Goal: Task Accomplishment & Management: Use online tool/utility

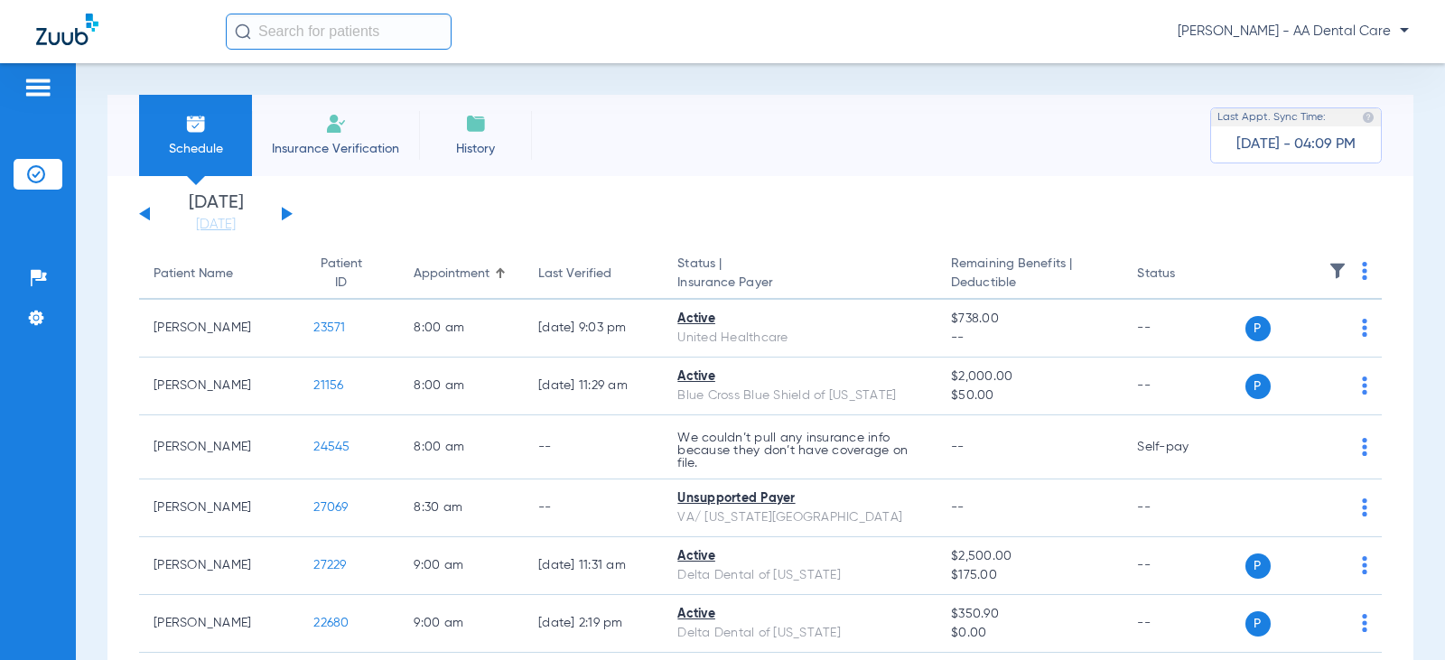
click at [285, 211] on button at bounding box center [287, 214] width 11 height 14
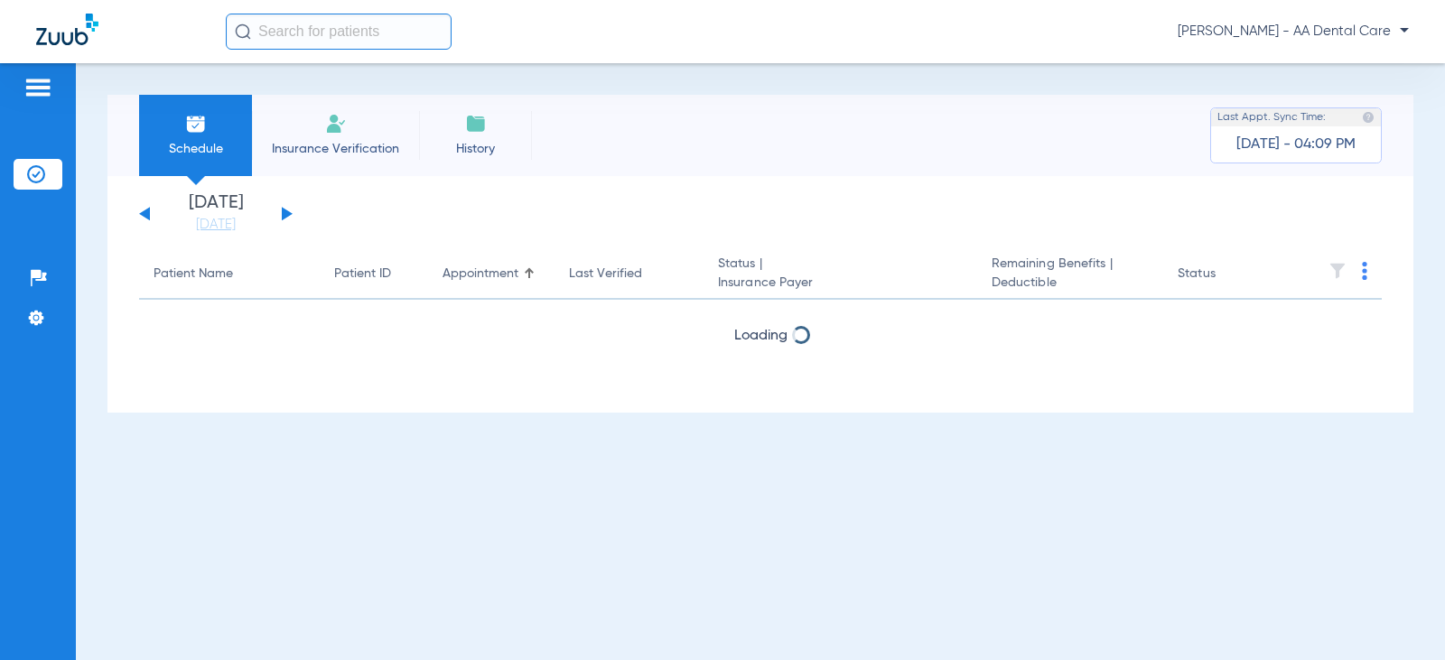
click at [330, 133] on img at bounding box center [336, 124] width 22 height 22
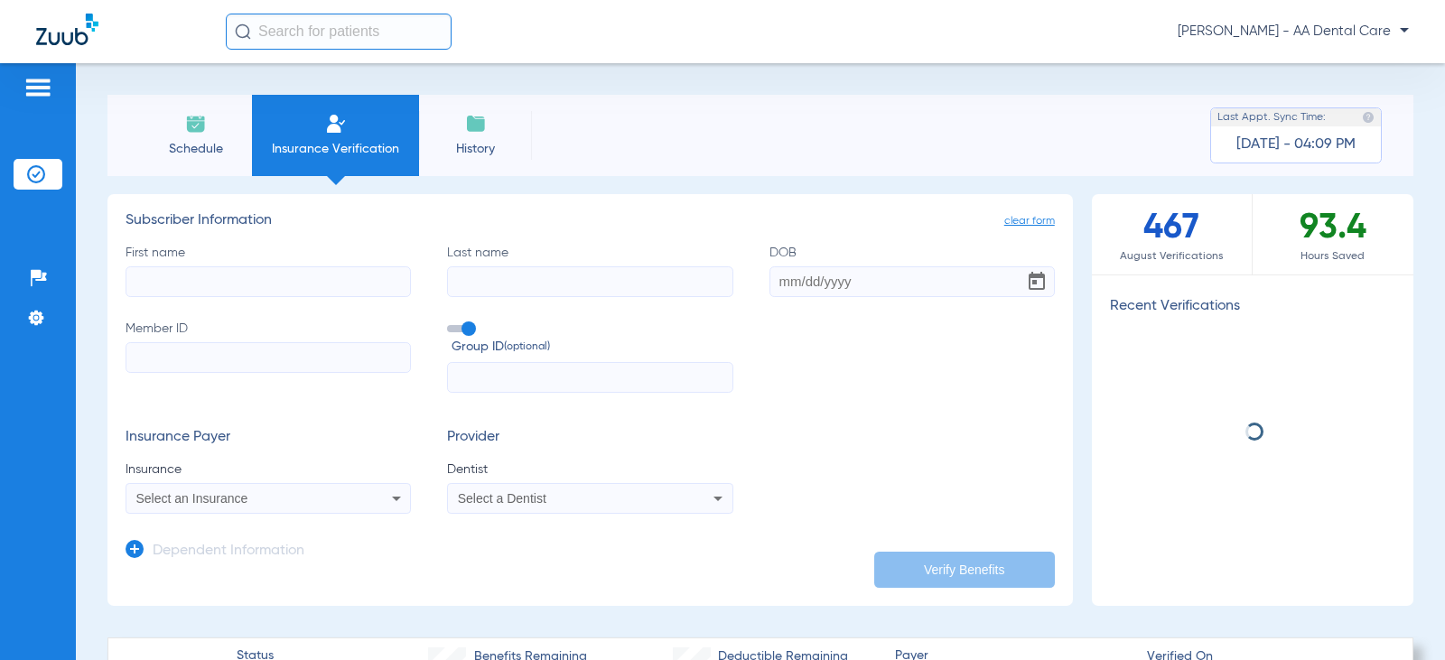
click at [349, 279] on input "First name" at bounding box center [268, 281] width 285 height 31
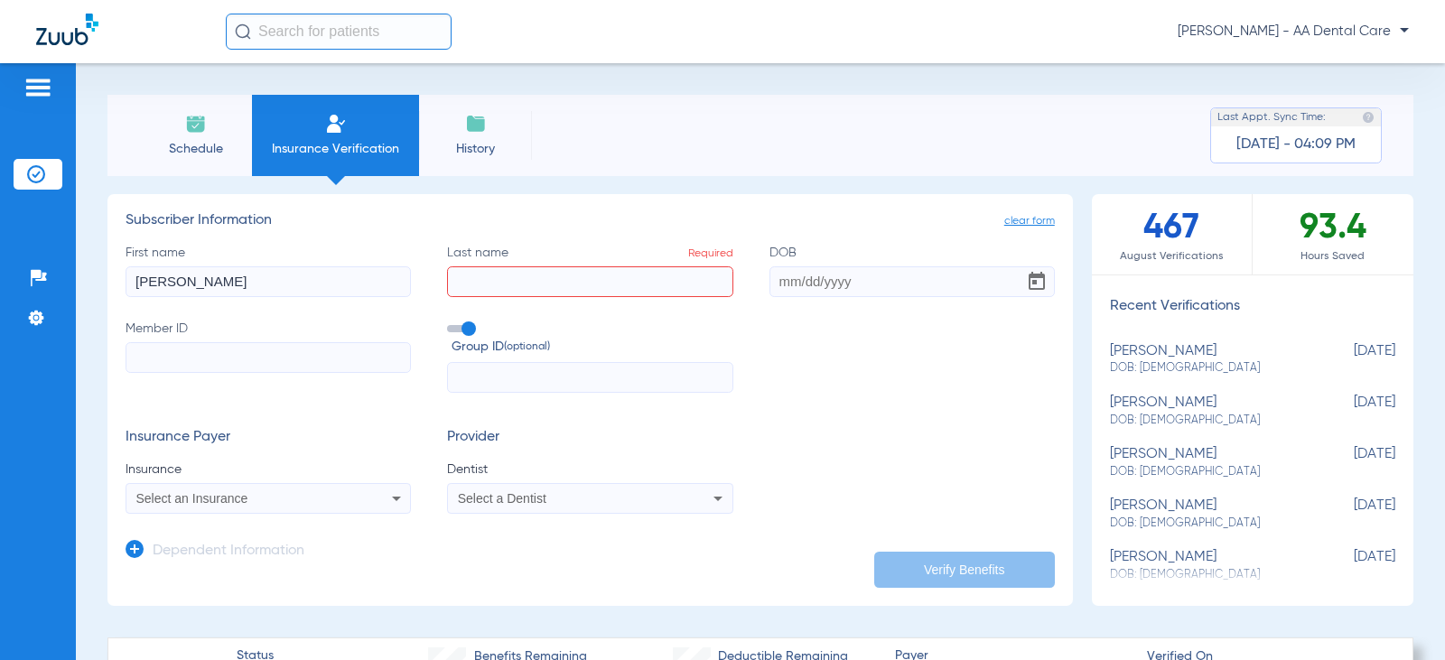
drag, startPoint x: 155, startPoint y: 256, endPoint x: 75, endPoint y: 261, distance: 80.6
click at [78, 260] on div "Schedule Insurance Verification History Last Appt. Sync Time: Today - 04:09 PM …" at bounding box center [760, 361] width 1369 height 597
type input "raymond"
type input "eichor"
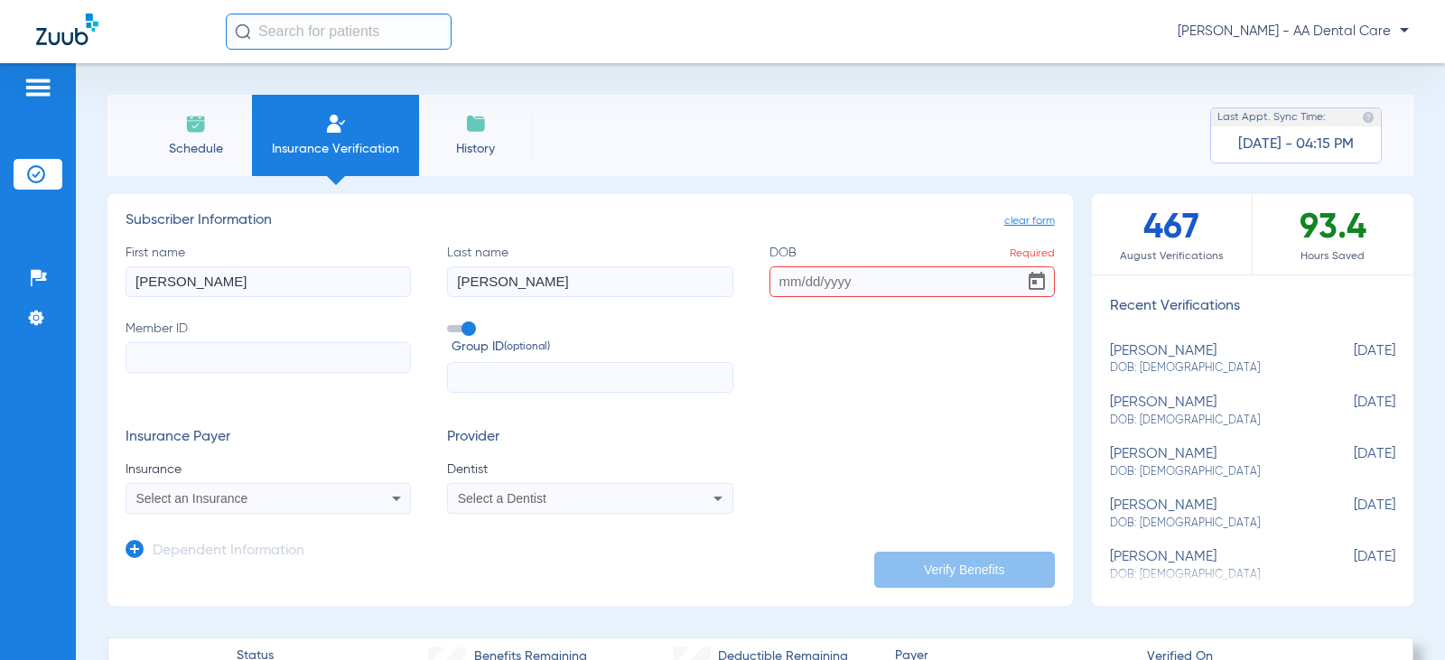
click at [771, 281] on input "DOB Required" at bounding box center [912, 281] width 285 height 31
type input "02/01/1956"
click at [240, 350] on input "Member ID" at bounding box center [268, 357] width 285 height 31
paste input "101936955200"
type input "101936955200"
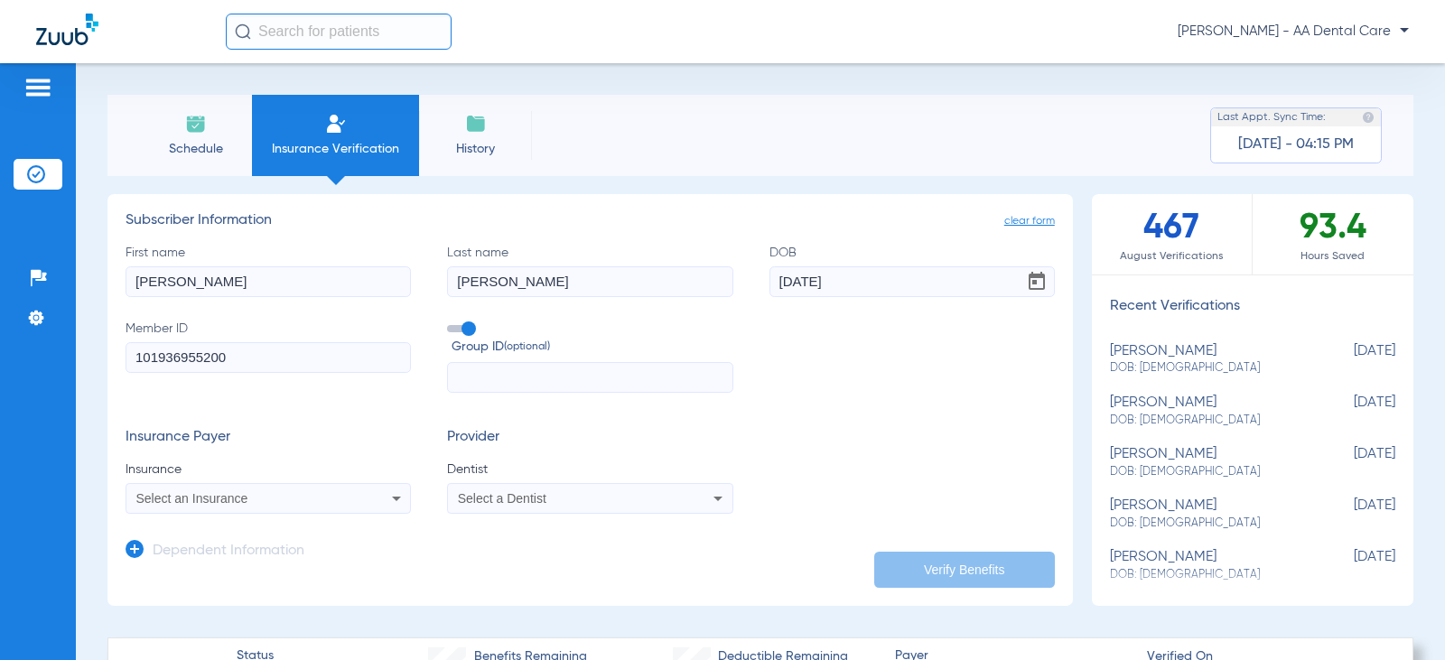
click at [468, 325] on span at bounding box center [460, 328] width 27 height 7
click at [451, 322] on input "Group ID (optional)" at bounding box center [451, 322] width 0 height 0
click at [279, 505] on div "Select an Insurance" at bounding box center [242, 498] width 212 height 13
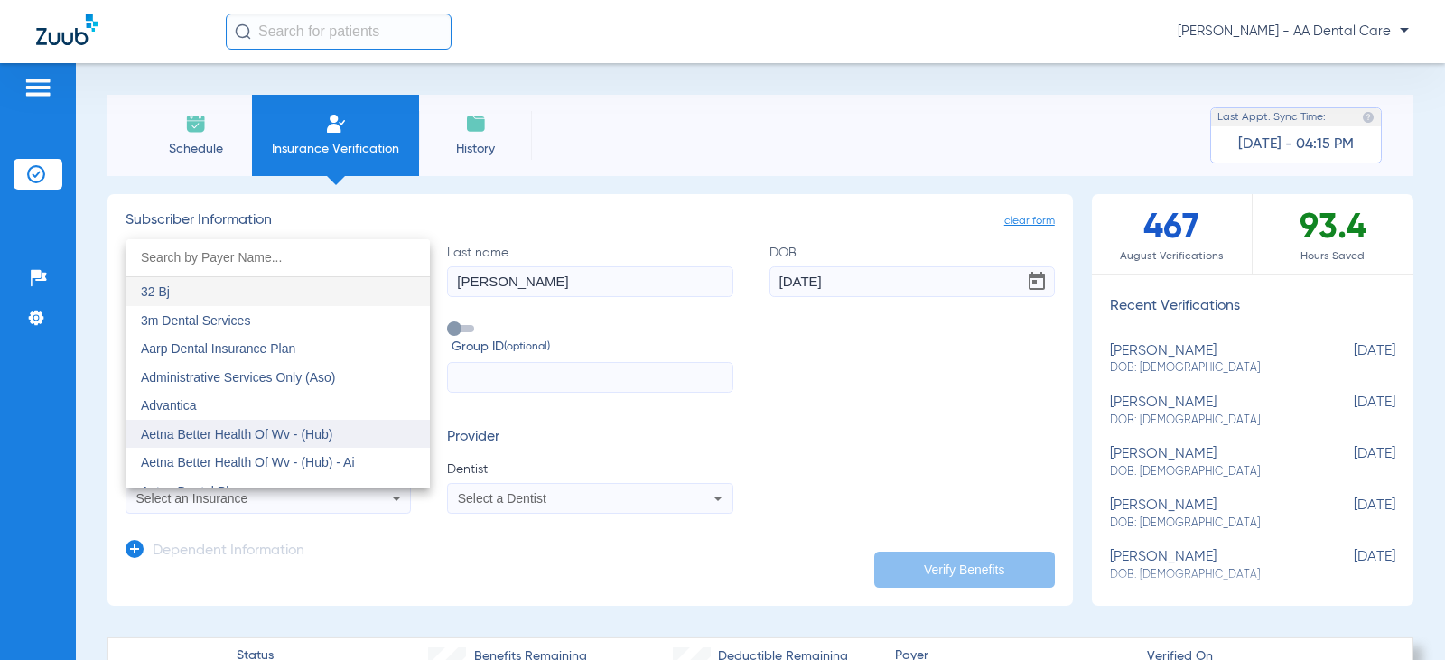
scroll to position [90, 0]
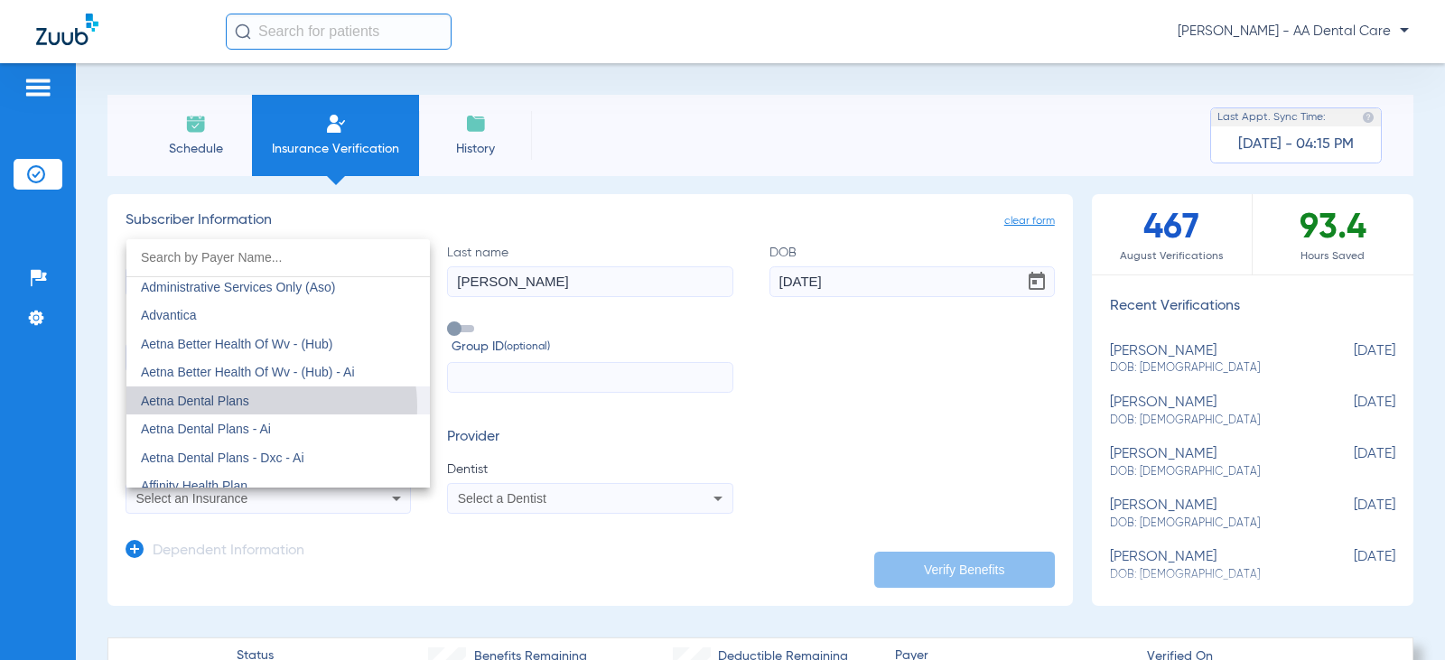
click at [248, 407] on span "Aetna Dental Plans" at bounding box center [195, 401] width 108 height 14
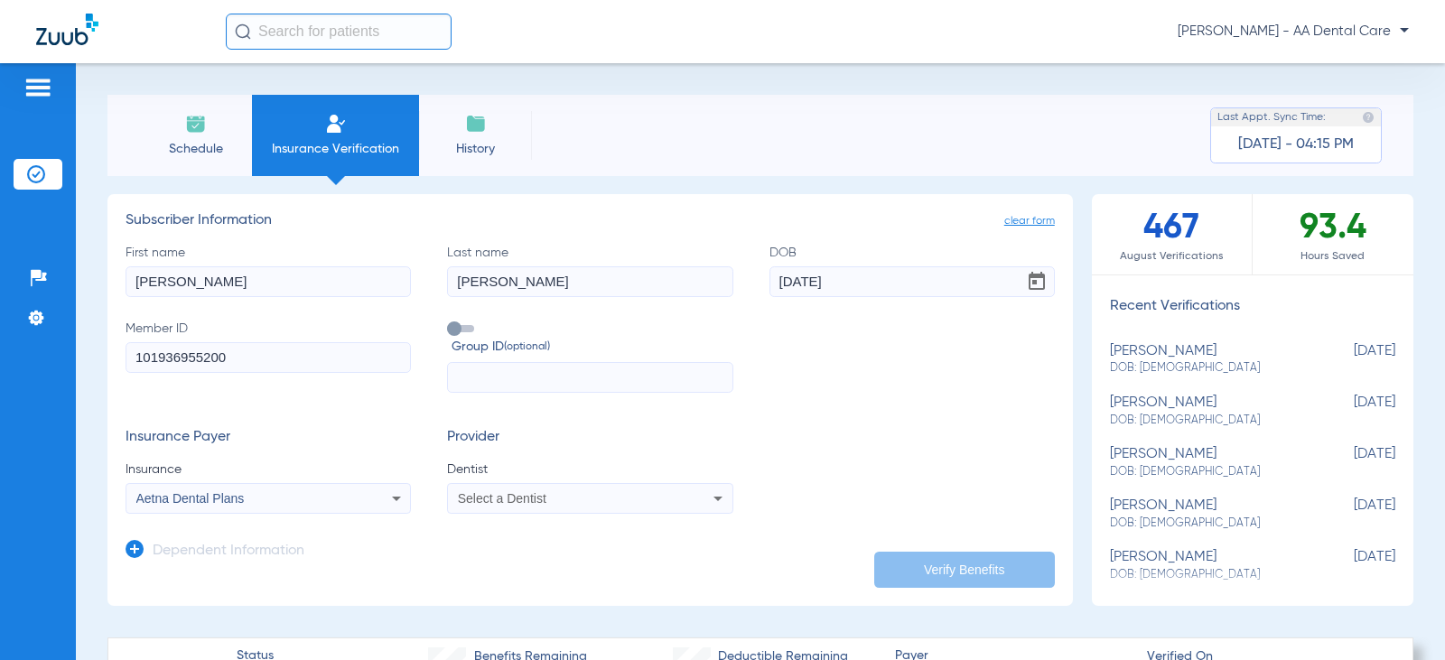
click at [528, 491] on div "Select a Dentist" at bounding box center [590, 499] width 284 height 22
type input "rab"
click at [529, 472] on span "[PERSON_NAME]" at bounding box center [513, 474] width 106 height 14
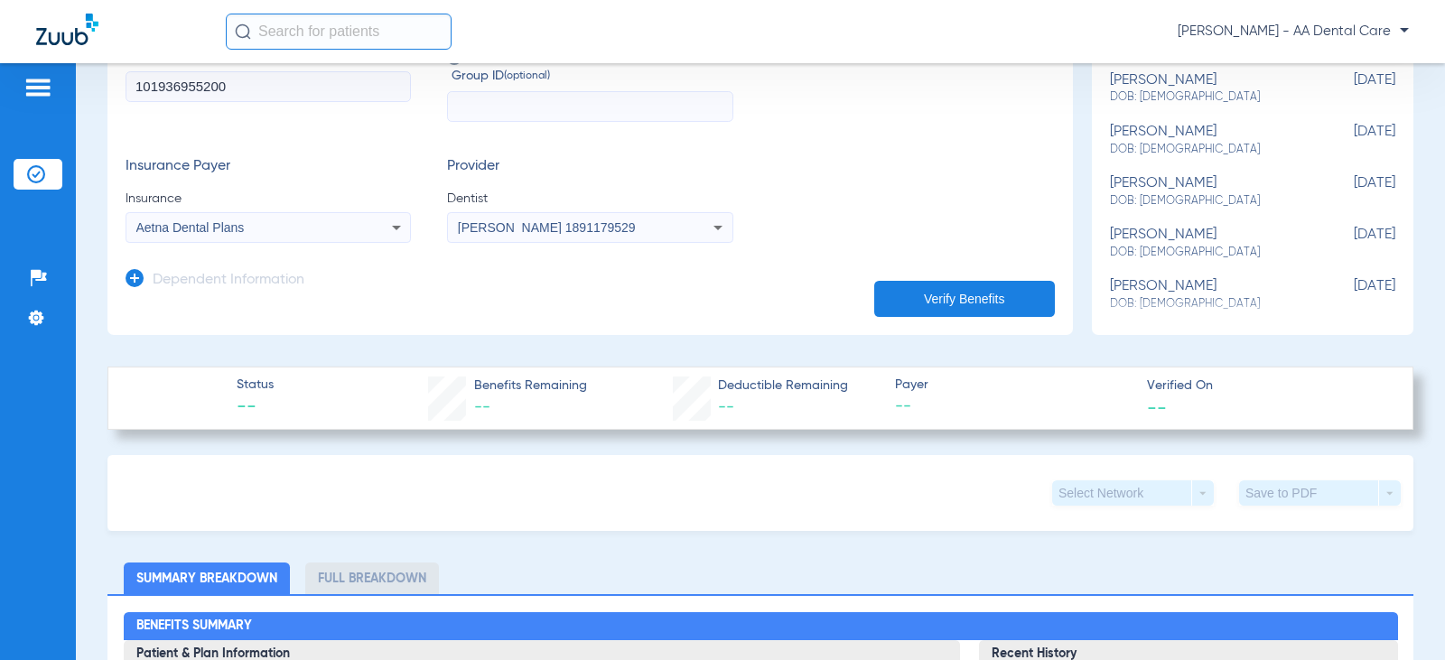
click at [991, 294] on button "Verify Benefits" at bounding box center [964, 299] width 181 height 36
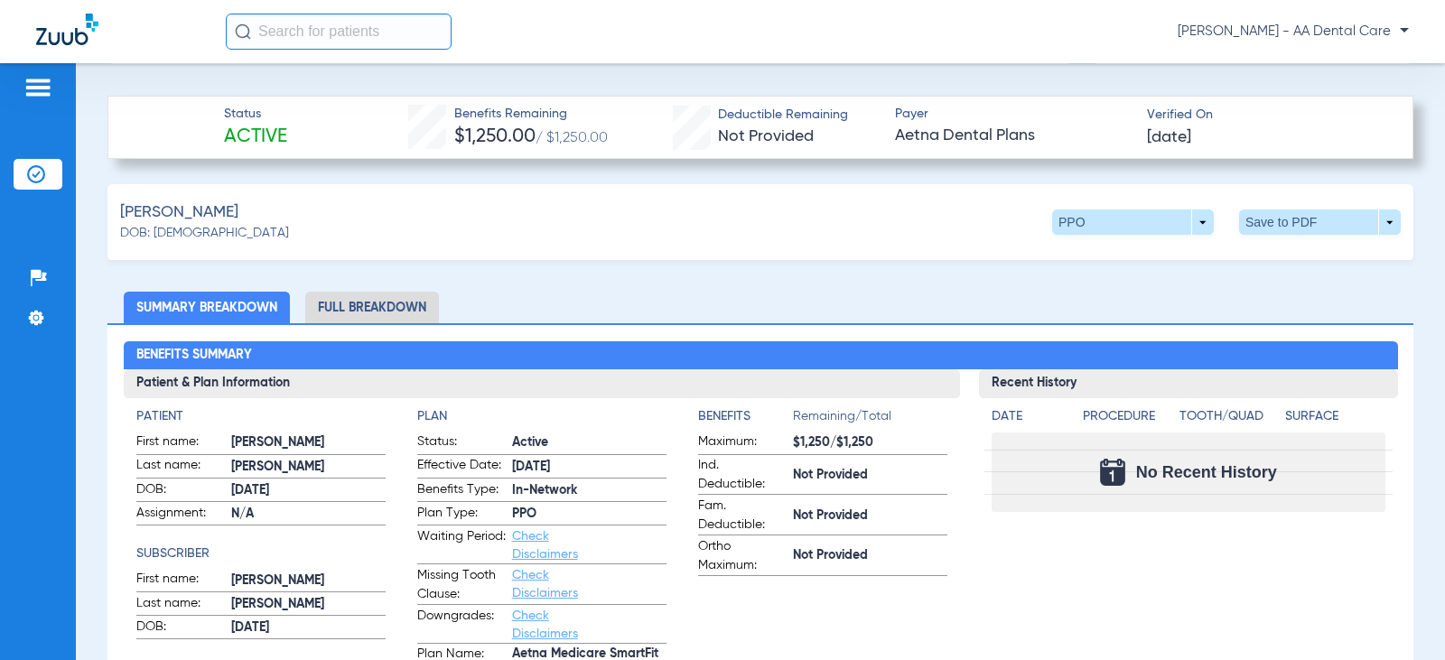
scroll to position [723, 0]
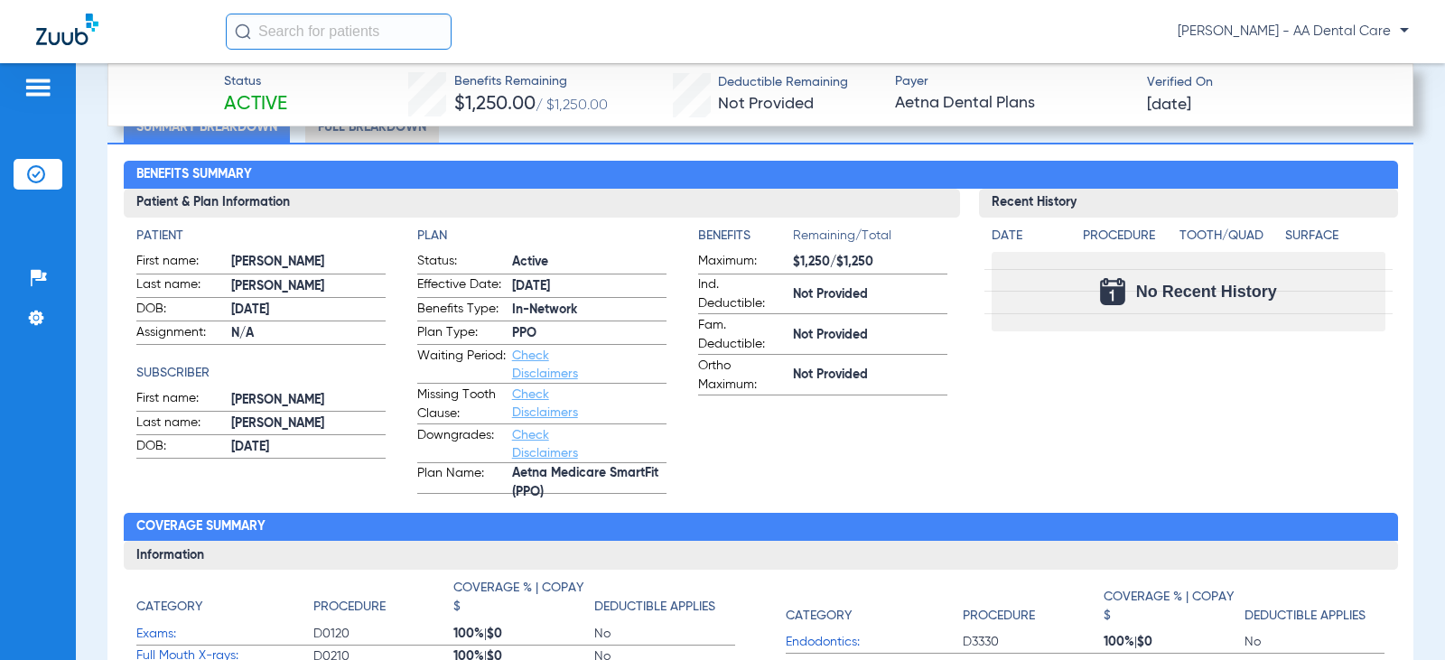
click at [404, 133] on li "Full Breakdown" at bounding box center [372, 127] width 134 height 32
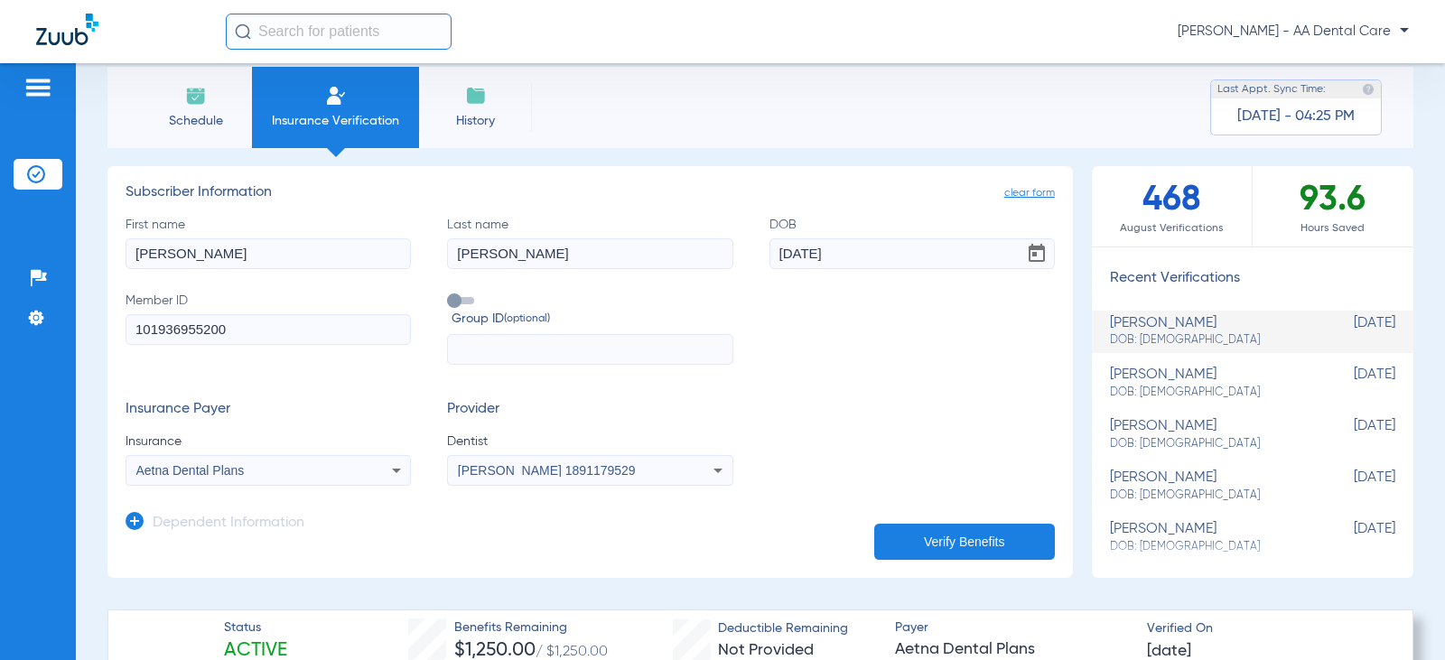
scroll to position [0, 0]
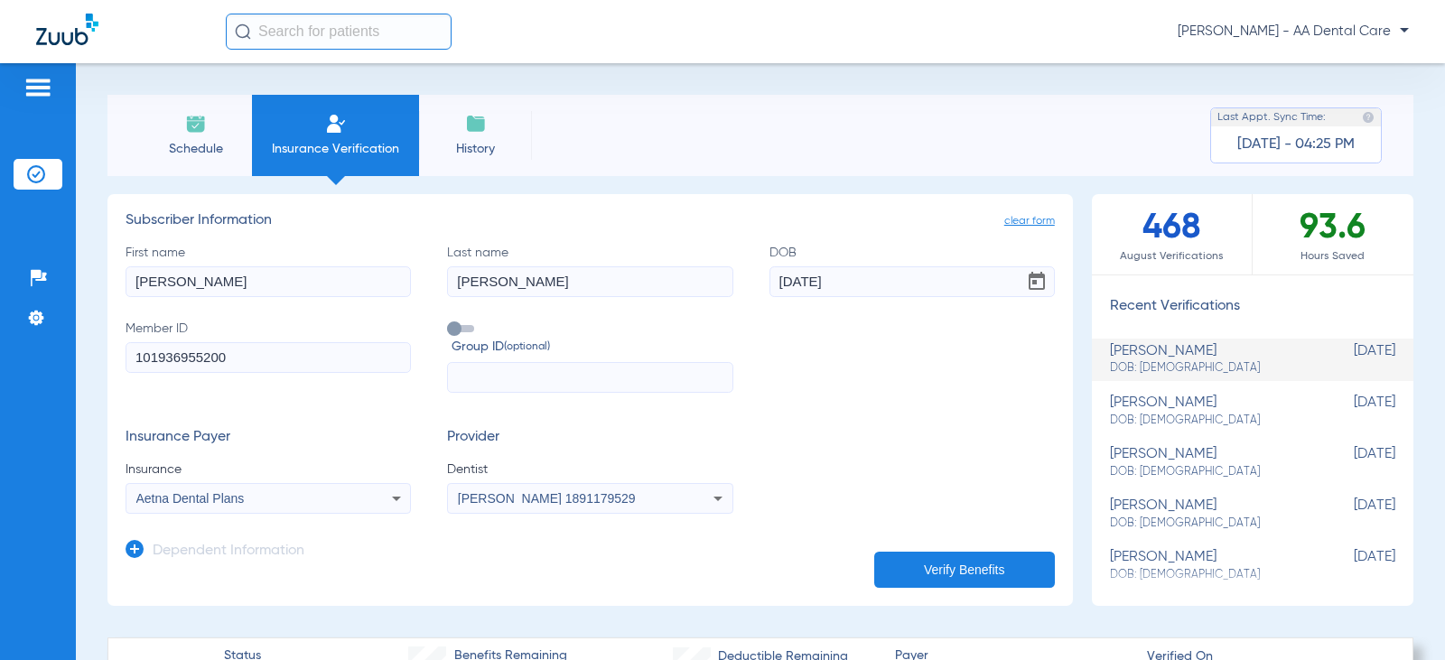
click at [214, 149] on span "Schedule" at bounding box center [196, 149] width 86 height 18
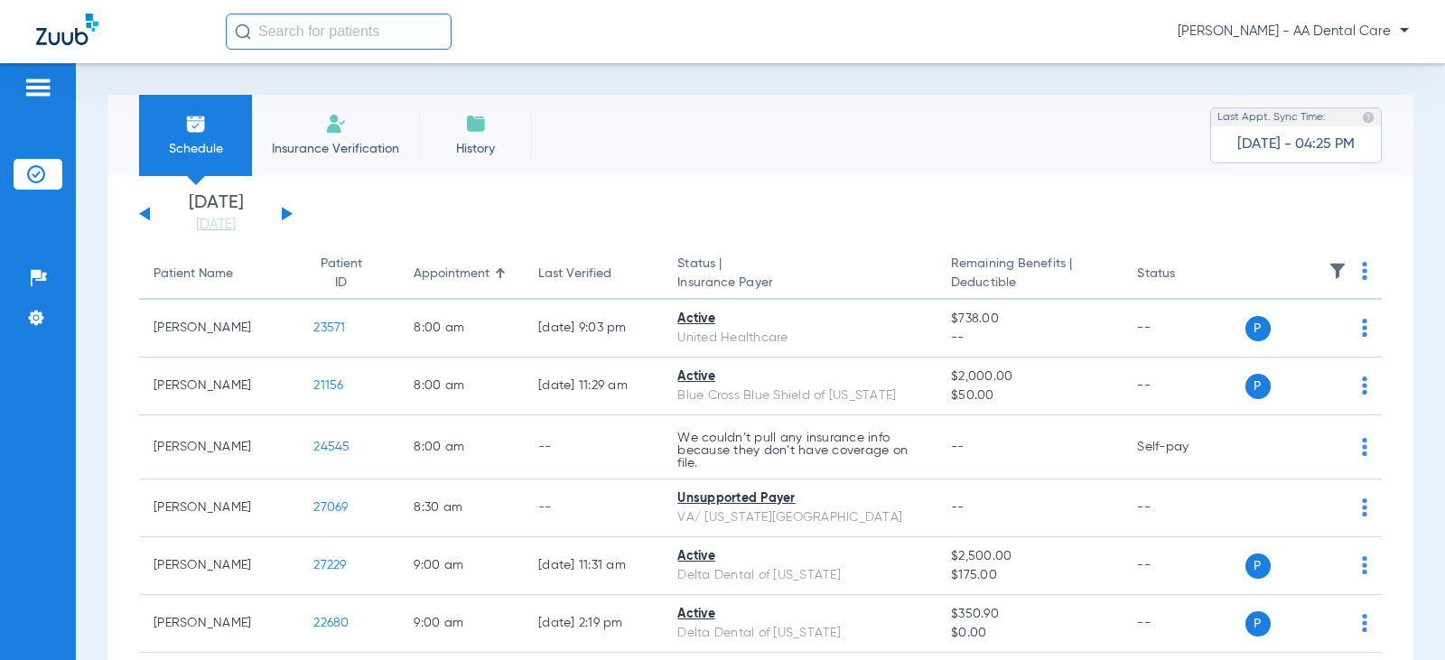
click at [285, 211] on button at bounding box center [287, 214] width 11 height 14
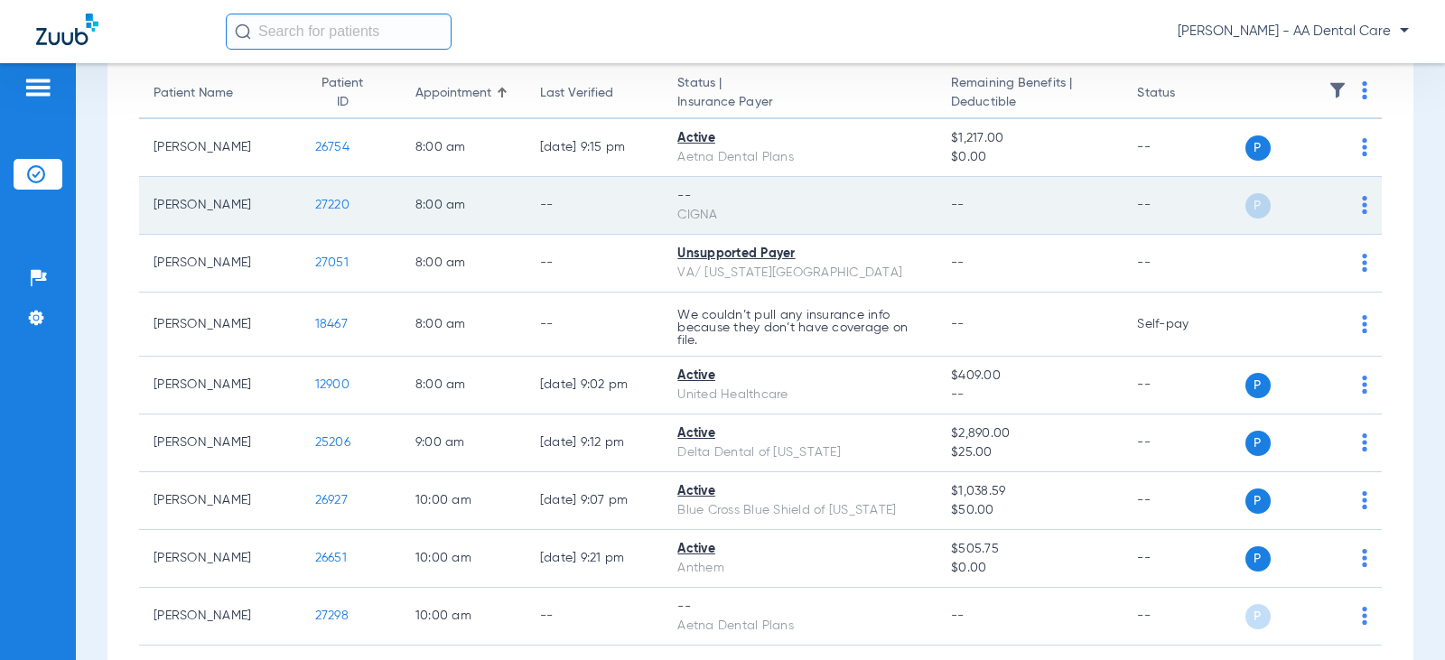
scroll to position [271, 0]
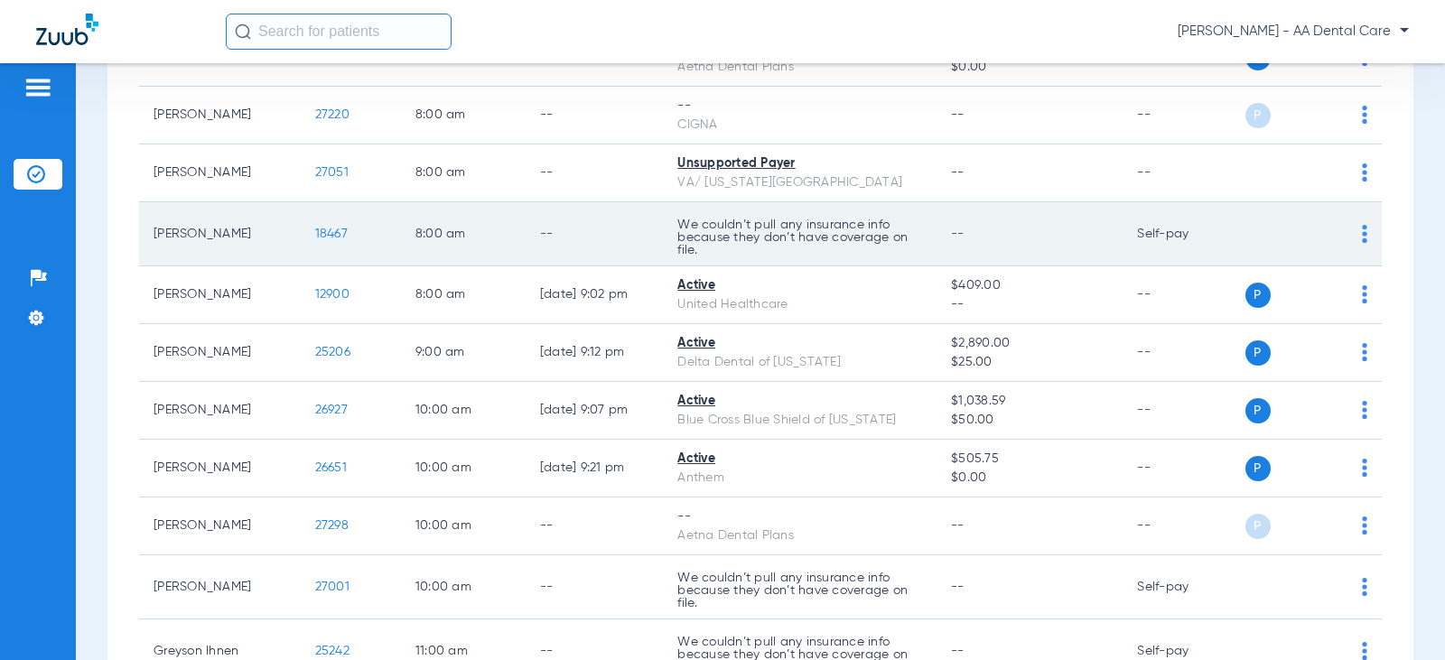
click at [1362, 234] on img at bounding box center [1364, 234] width 5 height 18
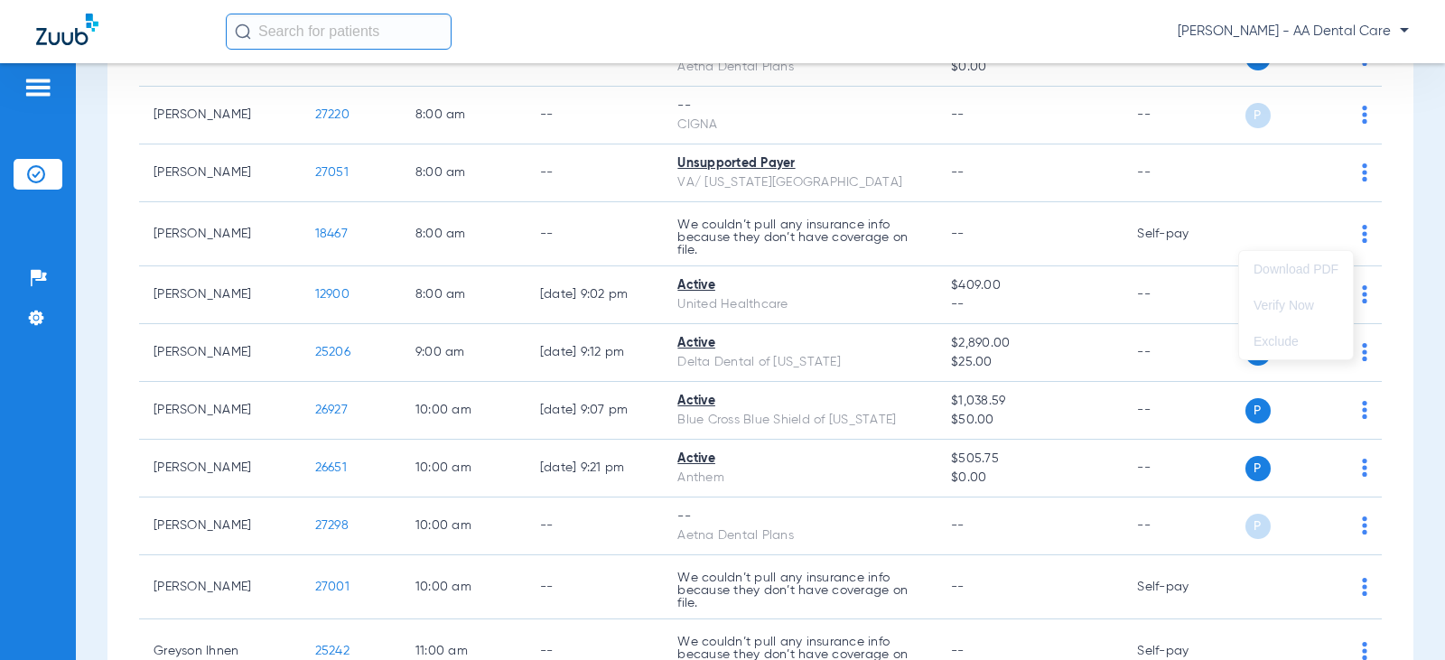
click at [1352, 233] on div at bounding box center [722, 330] width 1445 height 660
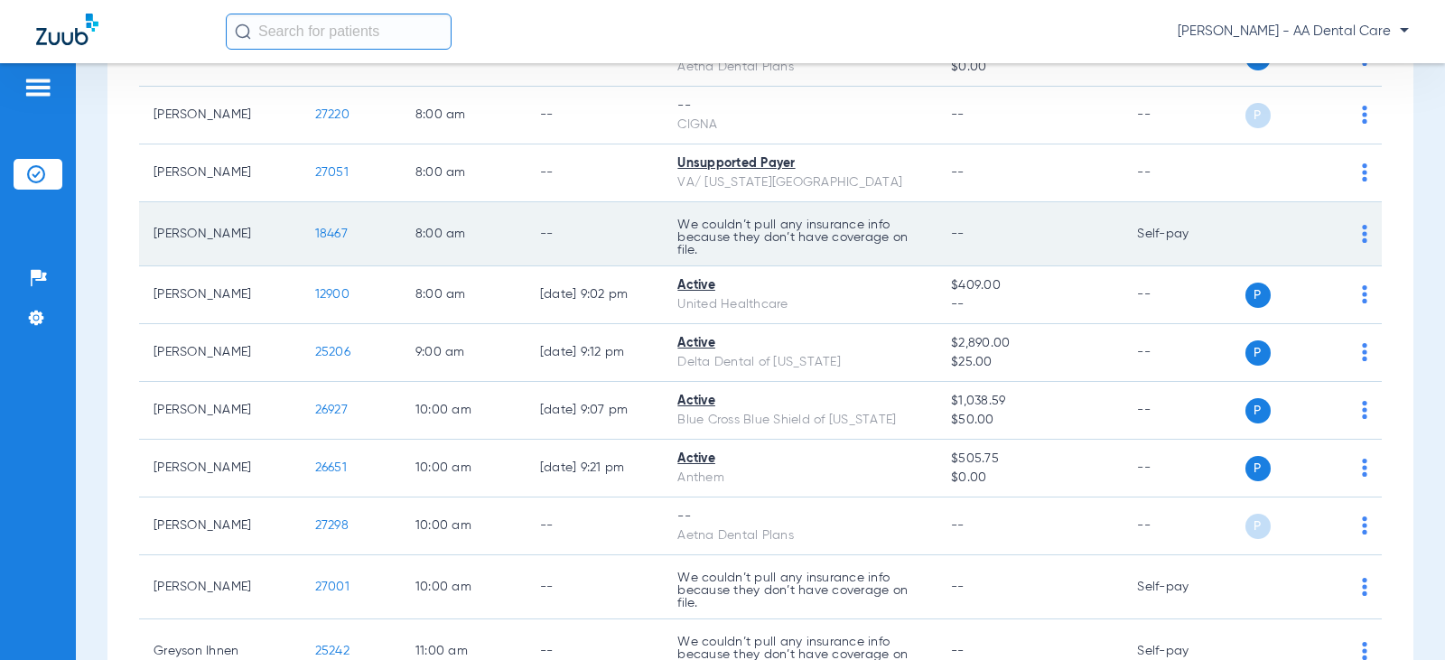
click at [1362, 227] on img at bounding box center [1364, 234] width 5 height 18
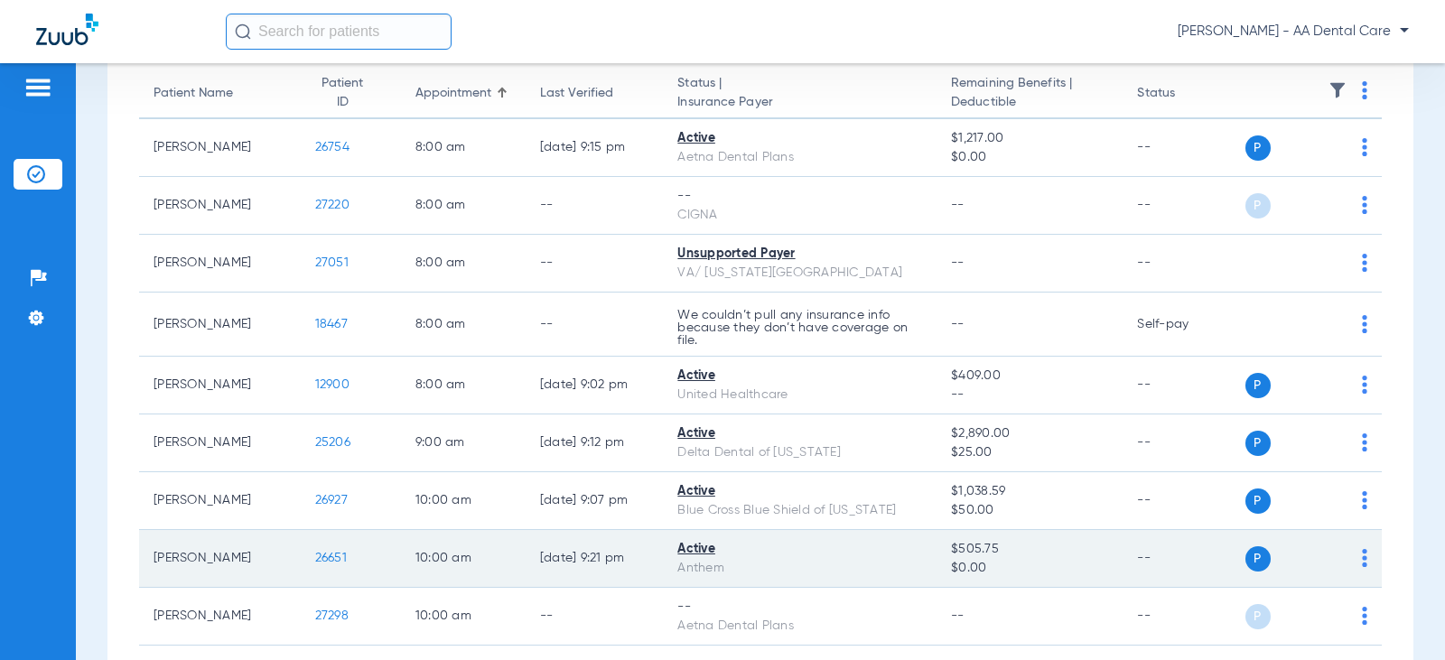
scroll to position [271, 0]
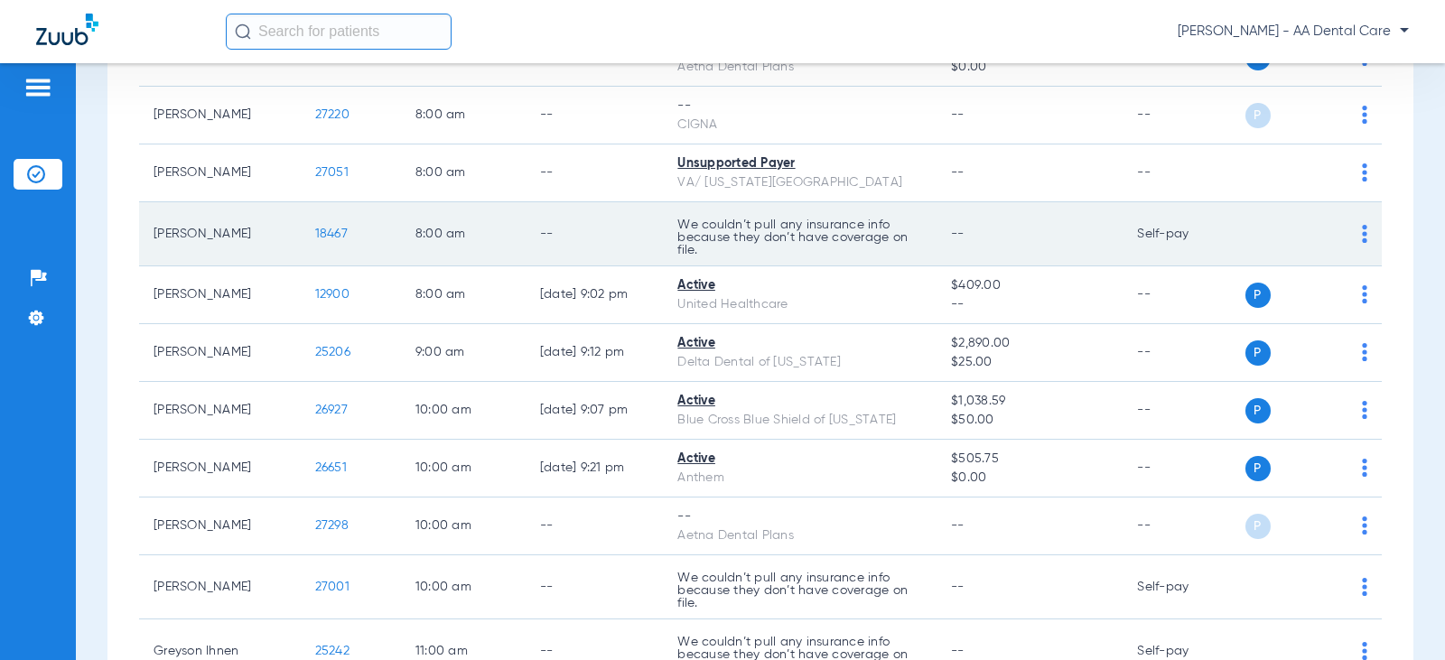
click at [1342, 238] on div "P S" at bounding box center [1307, 233] width 123 height 25
click at [1346, 238] on div "P S" at bounding box center [1307, 233] width 123 height 25
click at [1362, 237] on img at bounding box center [1364, 234] width 5 height 18
click at [1349, 237] on div at bounding box center [722, 330] width 1445 height 660
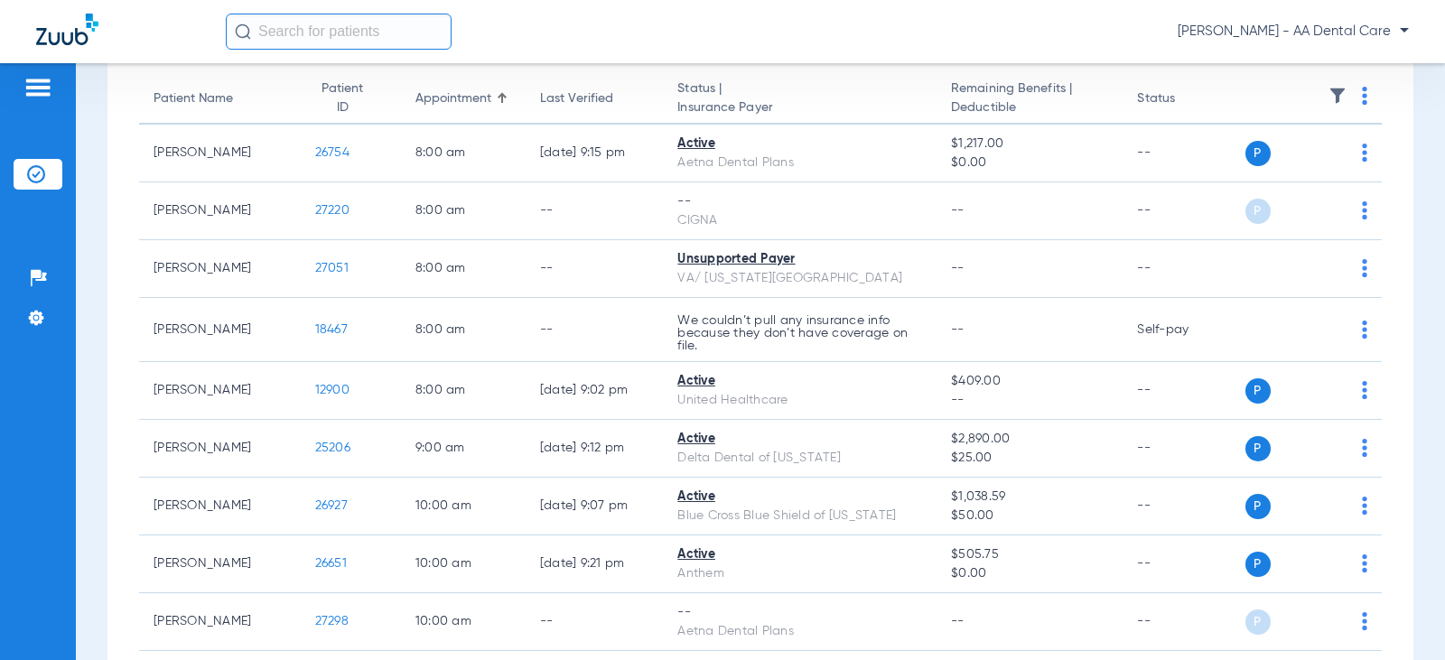
scroll to position [0, 0]
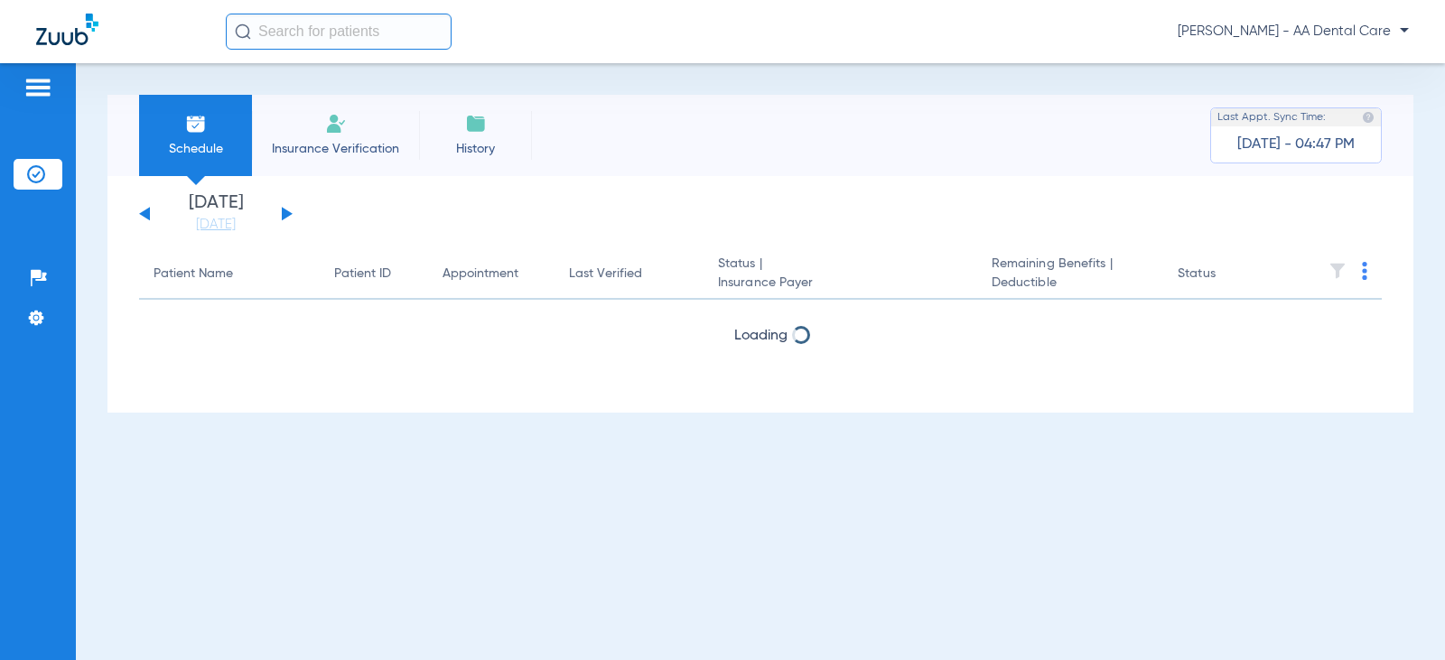
click at [356, 120] on li "Insurance Verification" at bounding box center [335, 135] width 167 height 81
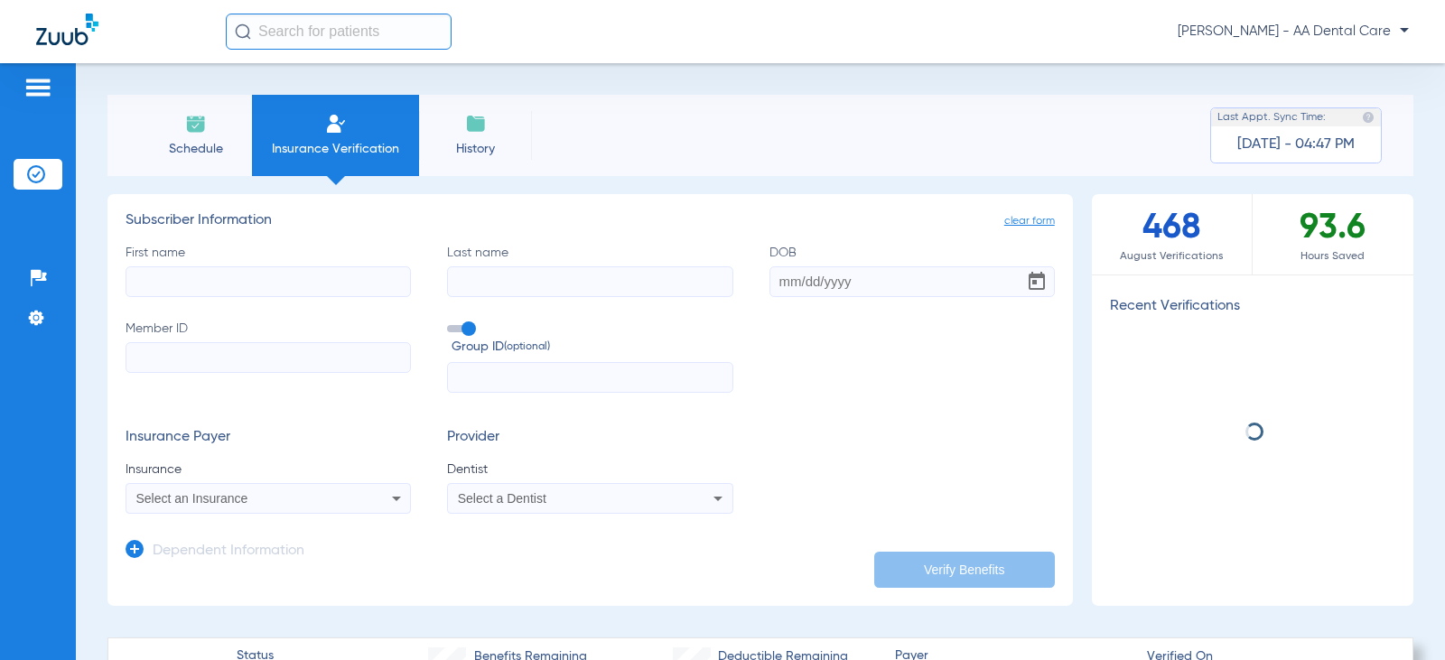
click at [259, 282] on input "First name" at bounding box center [268, 281] width 285 height 31
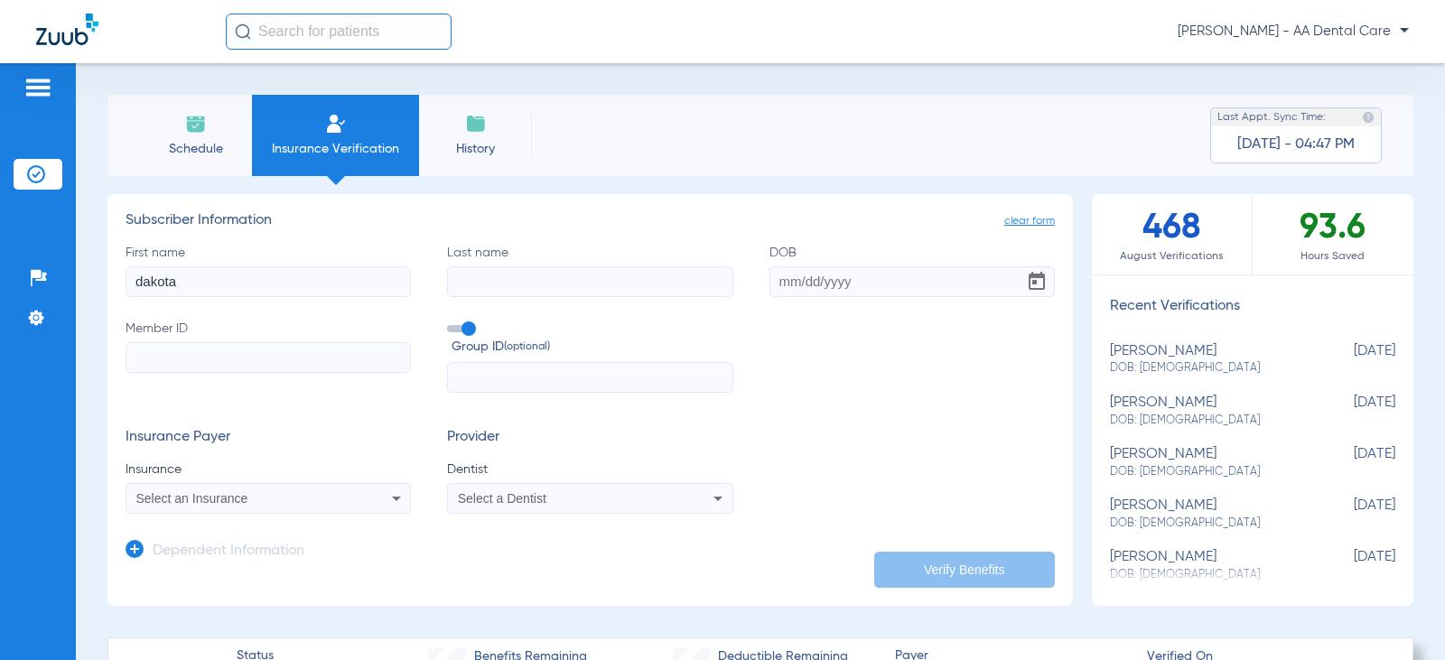
type input "dakota"
click at [570, 284] on input "Last name" at bounding box center [589, 281] width 285 height 31
type input "[PERSON_NAME]"
type input "[DATE]"
click at [266, 354] on input "Member ID" at bounding box center [268, 357] width 285 height 31
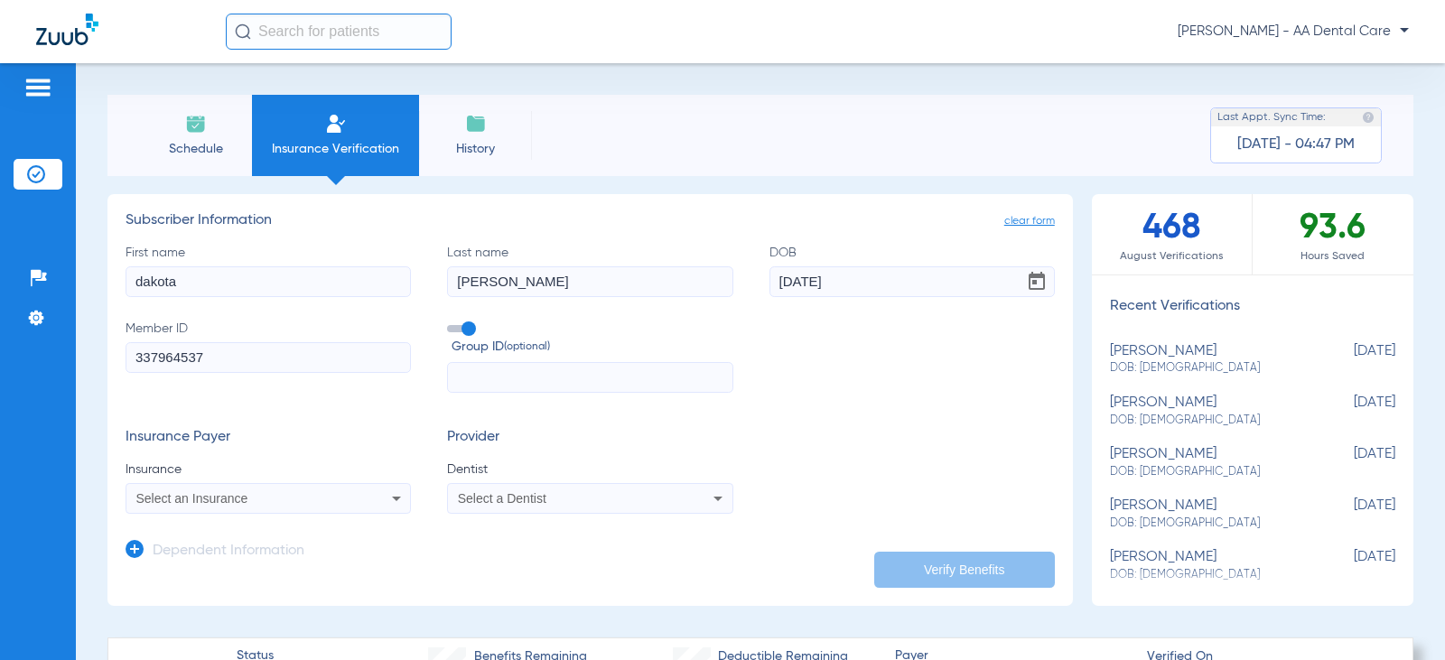
type input "337964537"
click at [469, 325] on span at bounding box center [460, 328] width 27 height 7
click at [451, 322] on input "Group ID (optional)" at bounding box center [451, 322] width 0 height 0
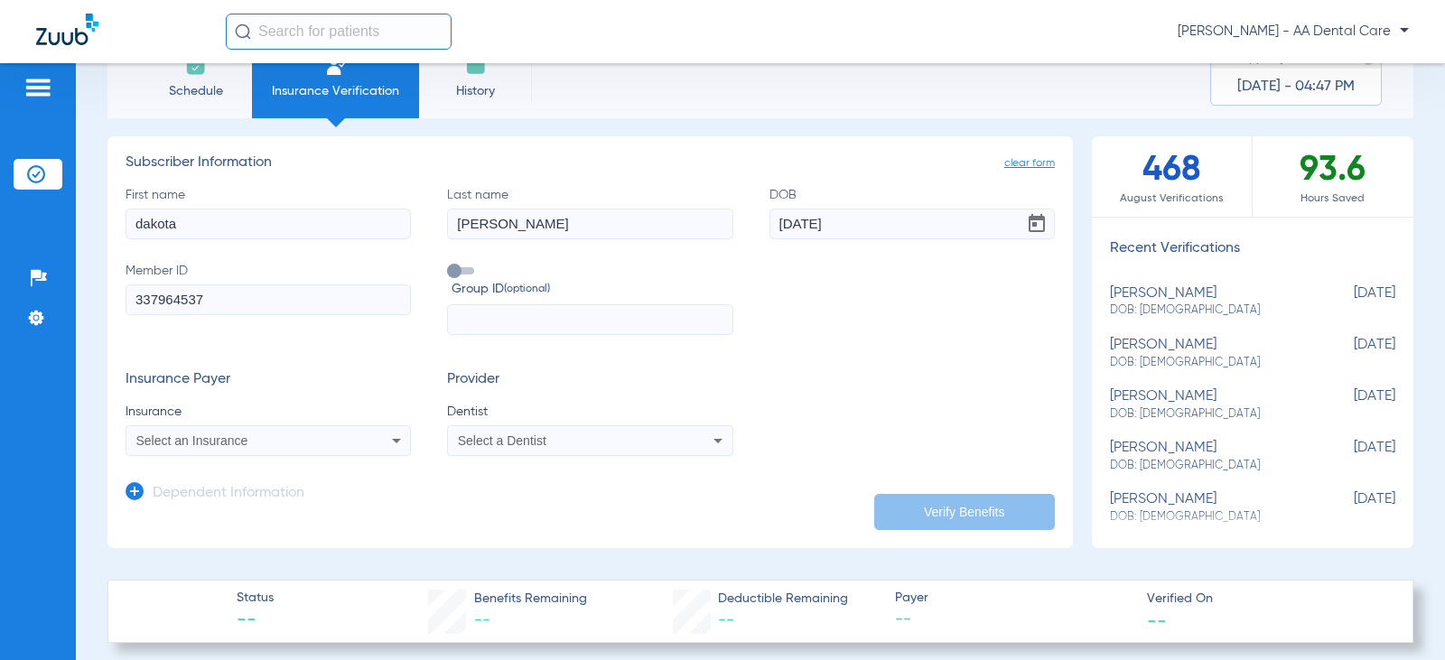
scroll to position [90, 0]
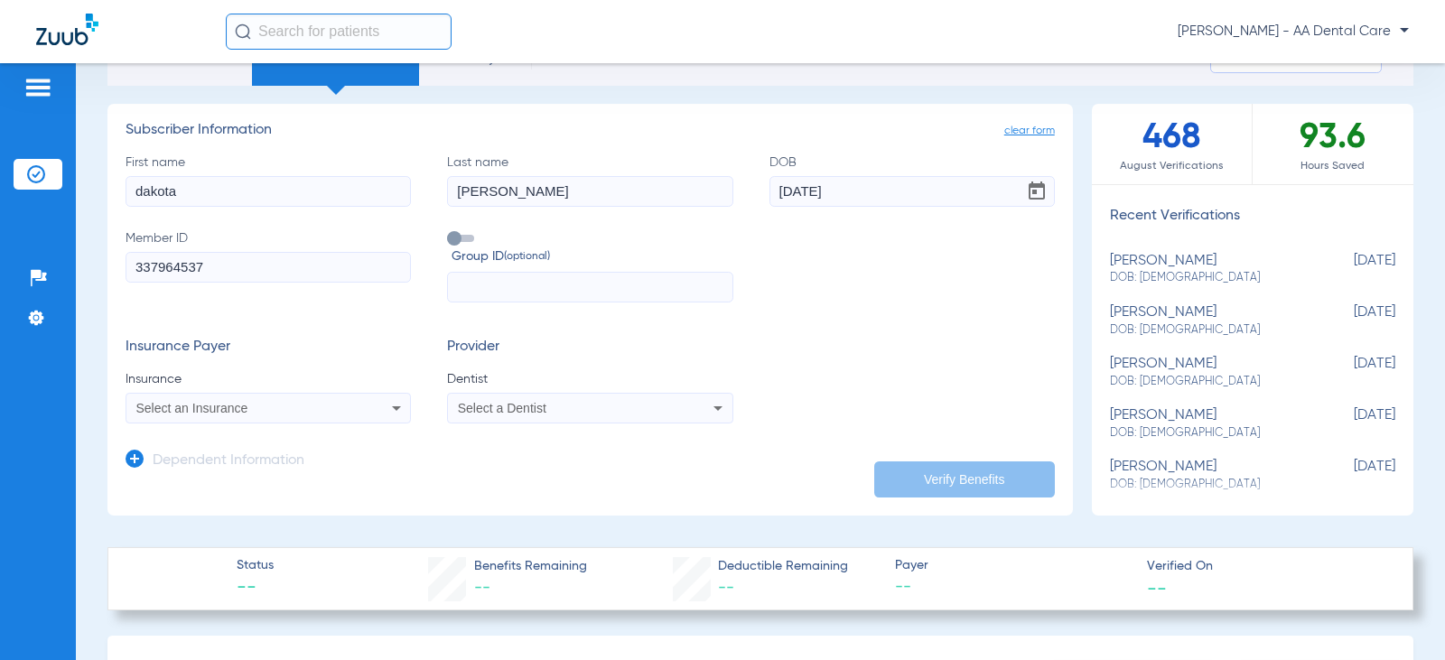
click at [360, 391] on app-form-autocomplete "Insurance Select an Insurance" at bounding box center [268, 396] width 285 height 53
click at [317, 408] on div "Select an Insurance" at bounding box center [242, 408] width 212 height 13
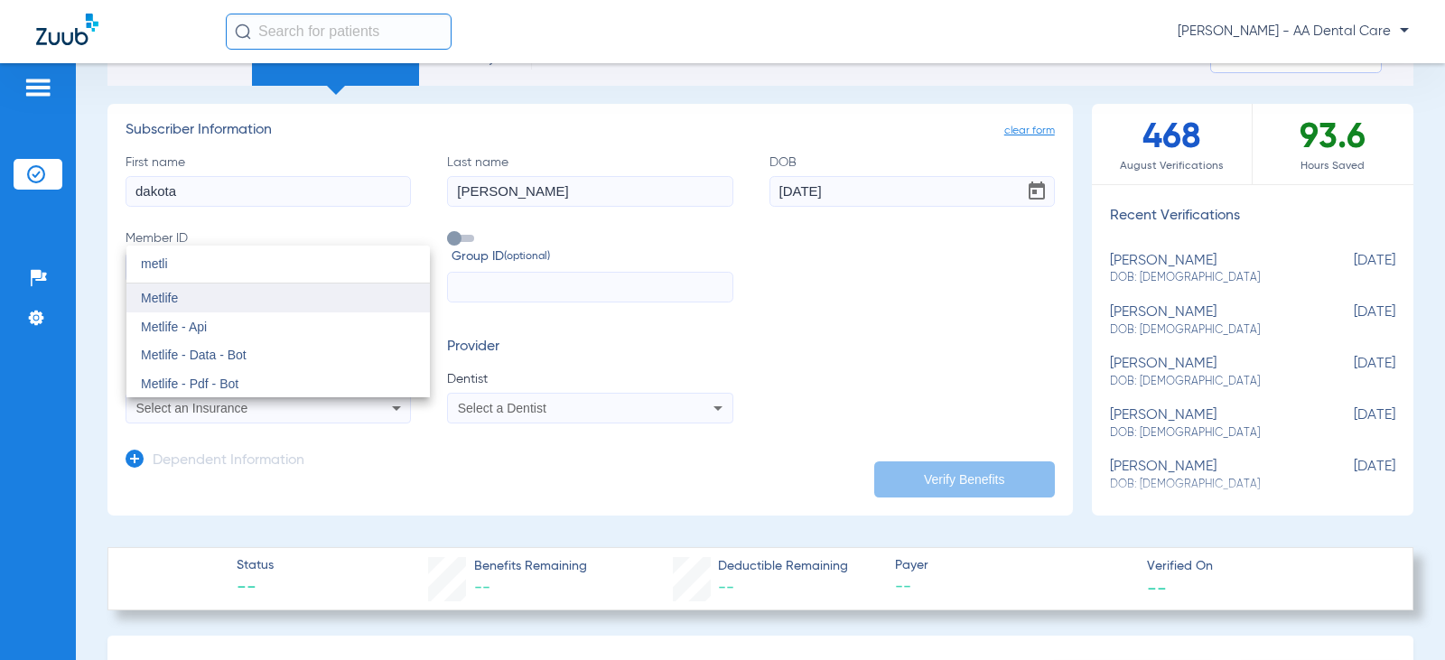
type input "metli"
click at [179, 298] on mat-option "Metlife" at bounding box center [278, 298] width 304 height 29
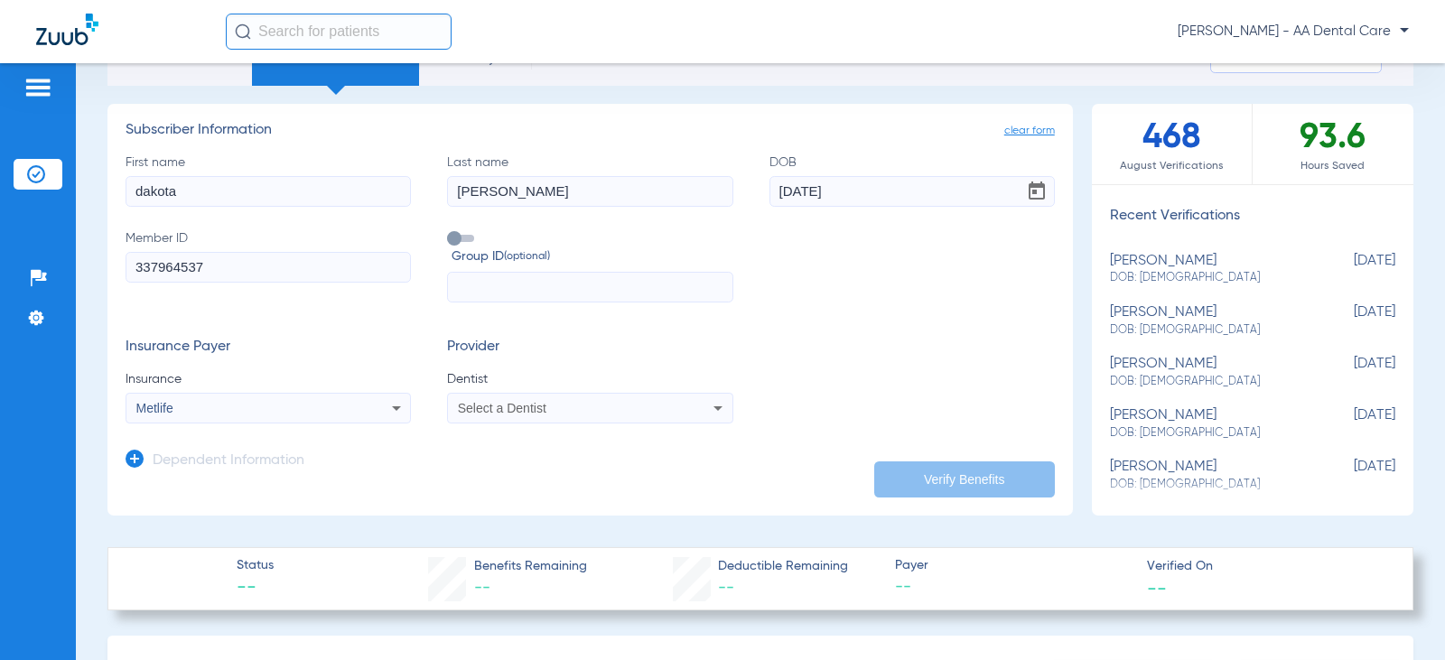
click at [543, 414] on span "Select a Dentist" at bounding box center [502, 408] width 89 height 14
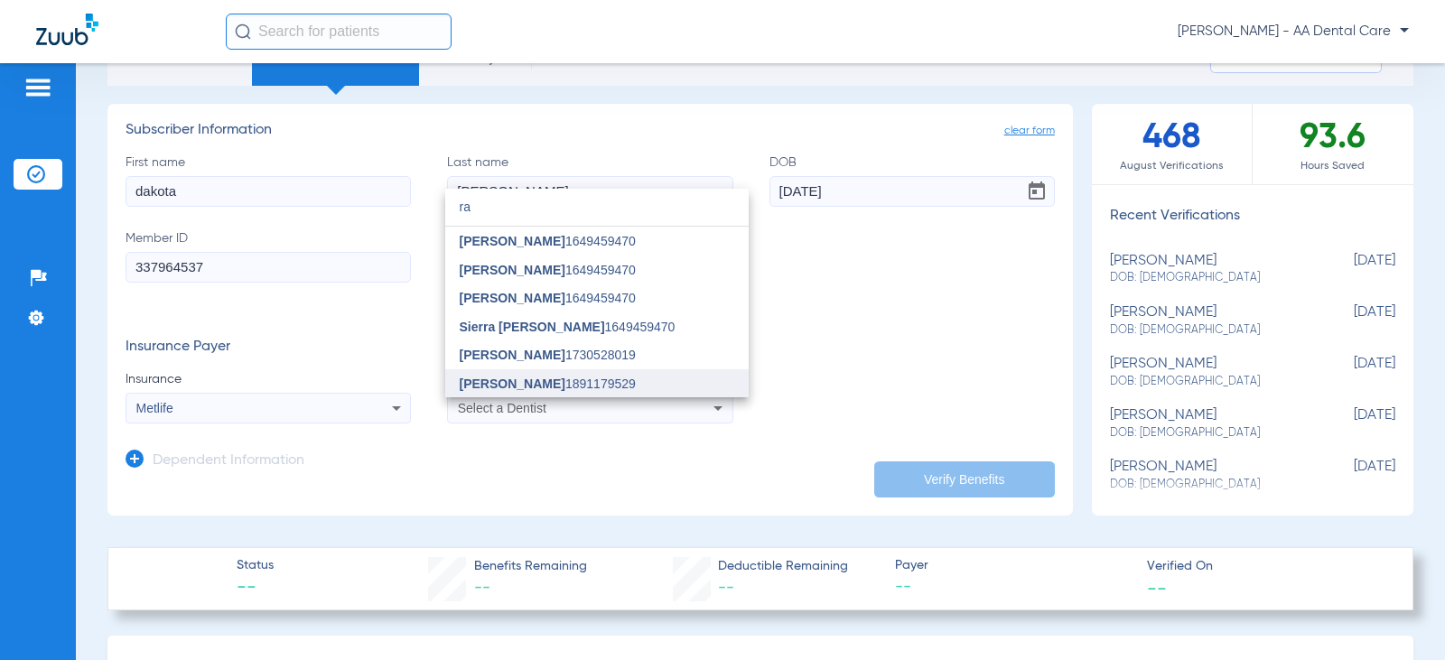
type input "ra"
click at [534, 378] on span "[PERSON_NAME]" at bounding box center [513, 384] width 106 height 14
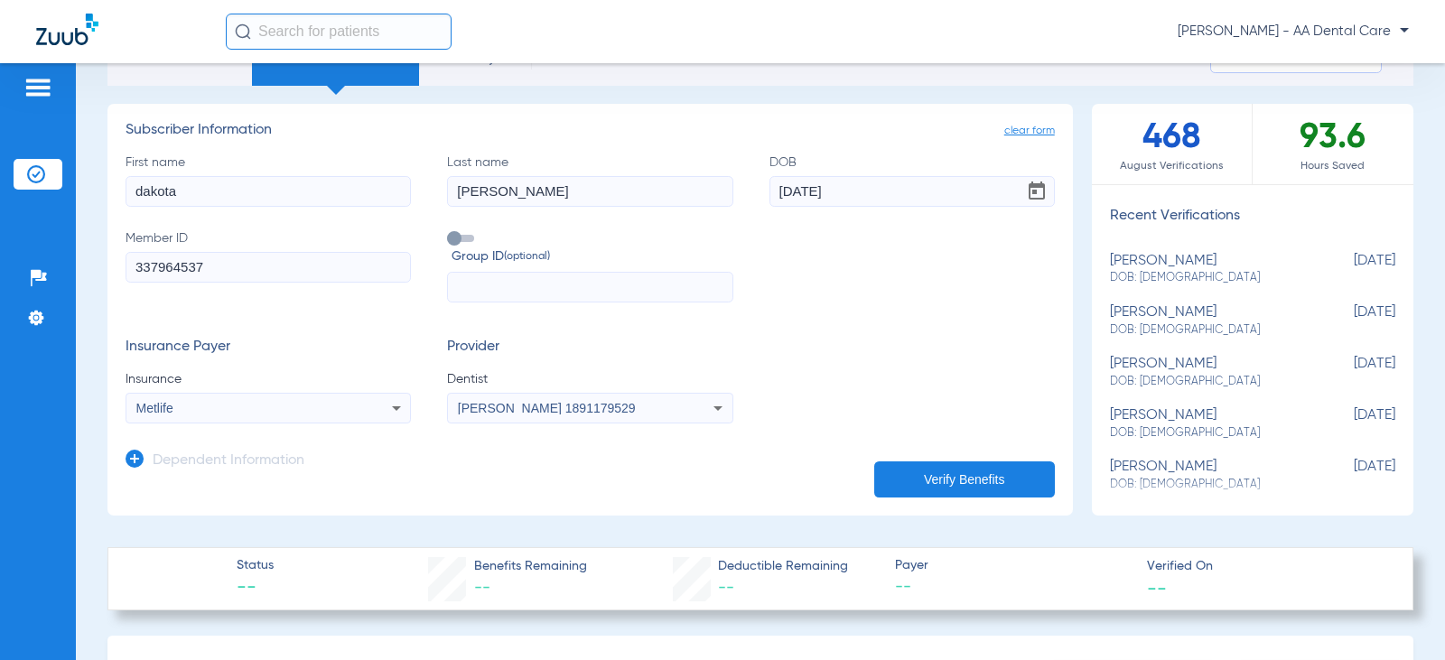
click at [936, 469] on button "Verify Benefits" at bounding box center [964, 480] width 181 height 36
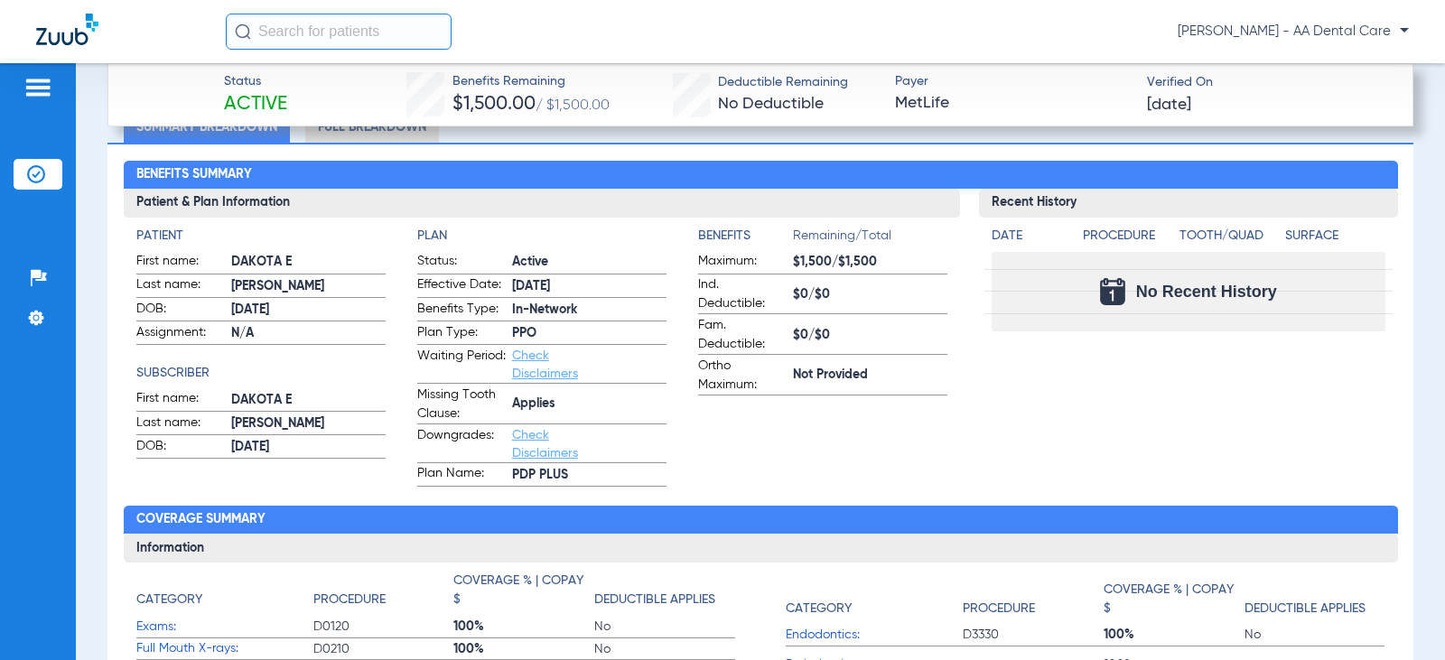
scroll to position [452, 0]
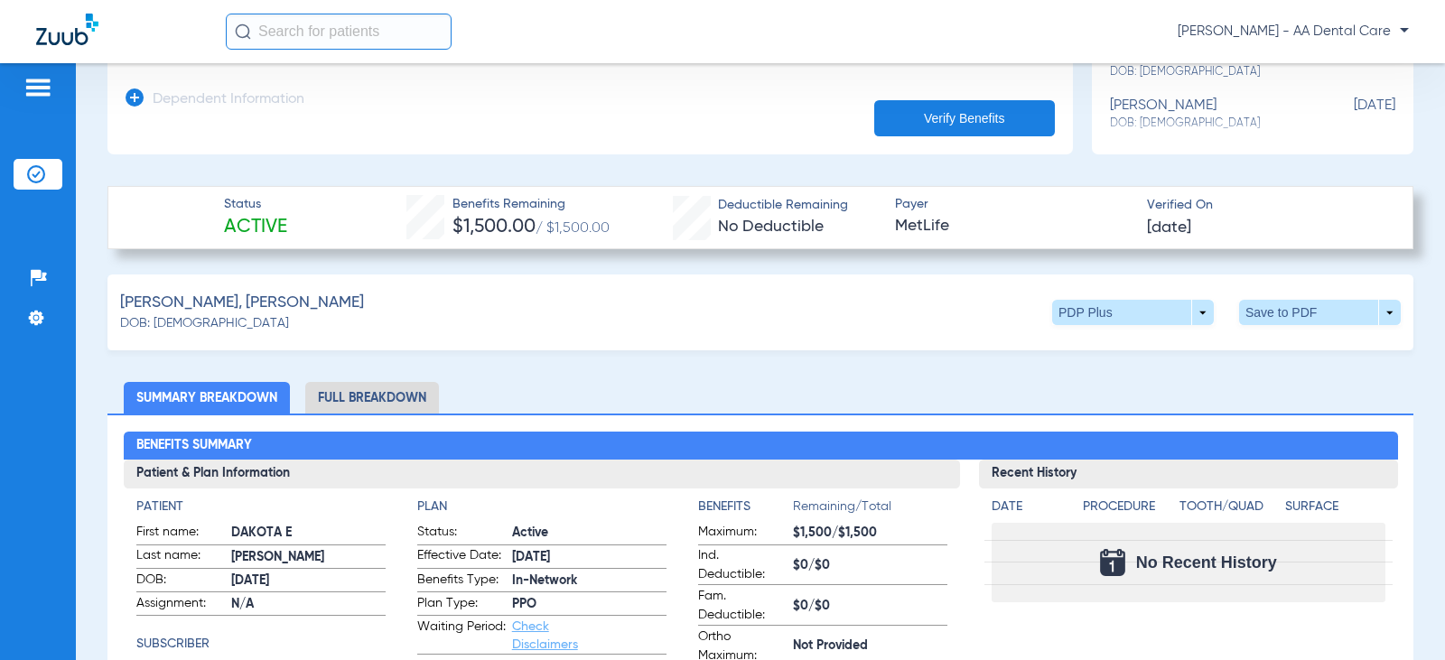
click at [388, 388] on li "Full Breakdown" at bounding box center [372, 398] width 134 height 32
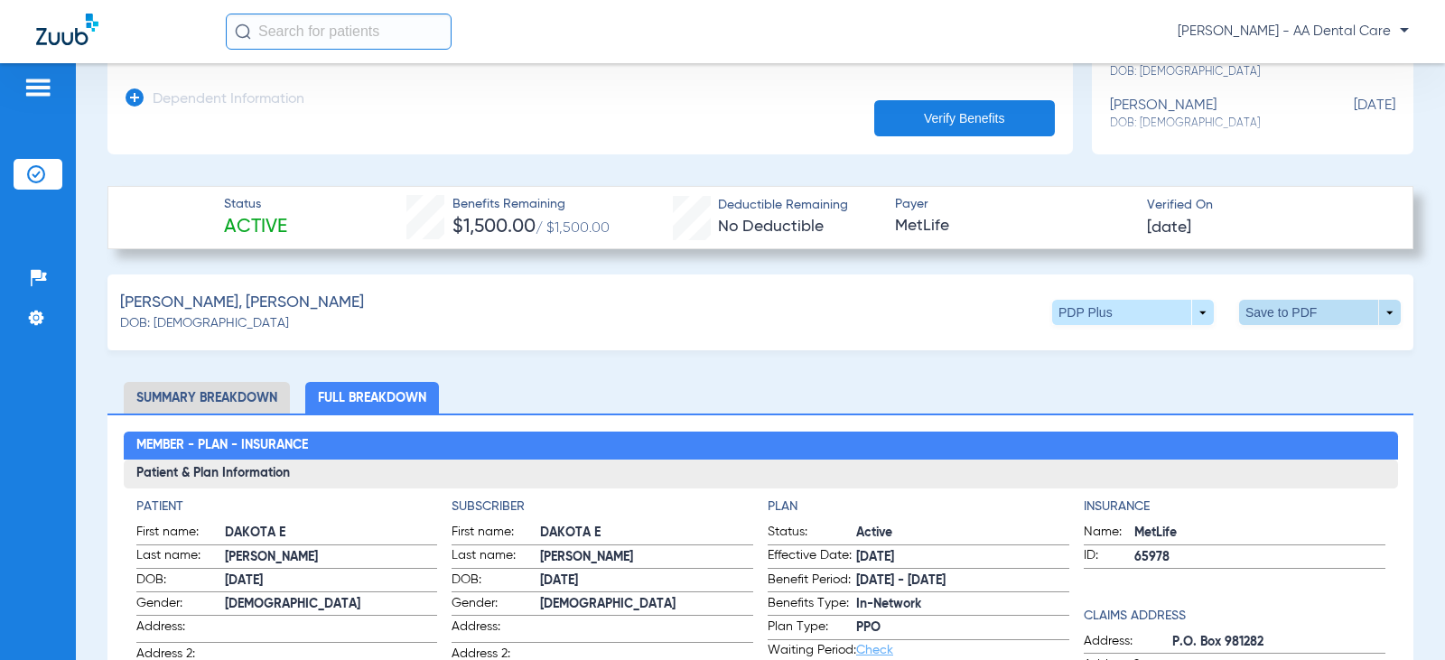
click at [1299, 304] on span at bounding box center [1320, 312] width 43 height 43
click at [1151, 352] on span "Save to PDF" at bounding box center [1170, 347] width 71 height 13
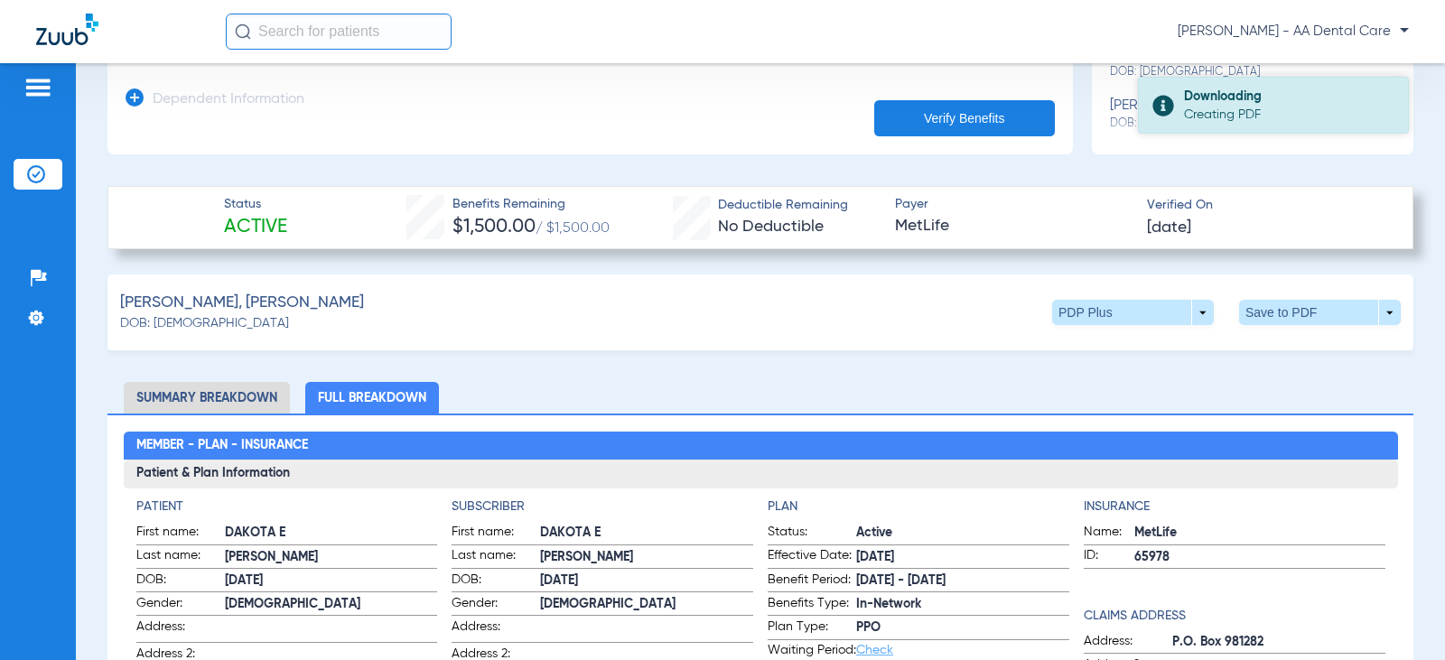
click at [1242, 99] on div "Downloading" at bounding box center [1288, 97] width 209 height 18
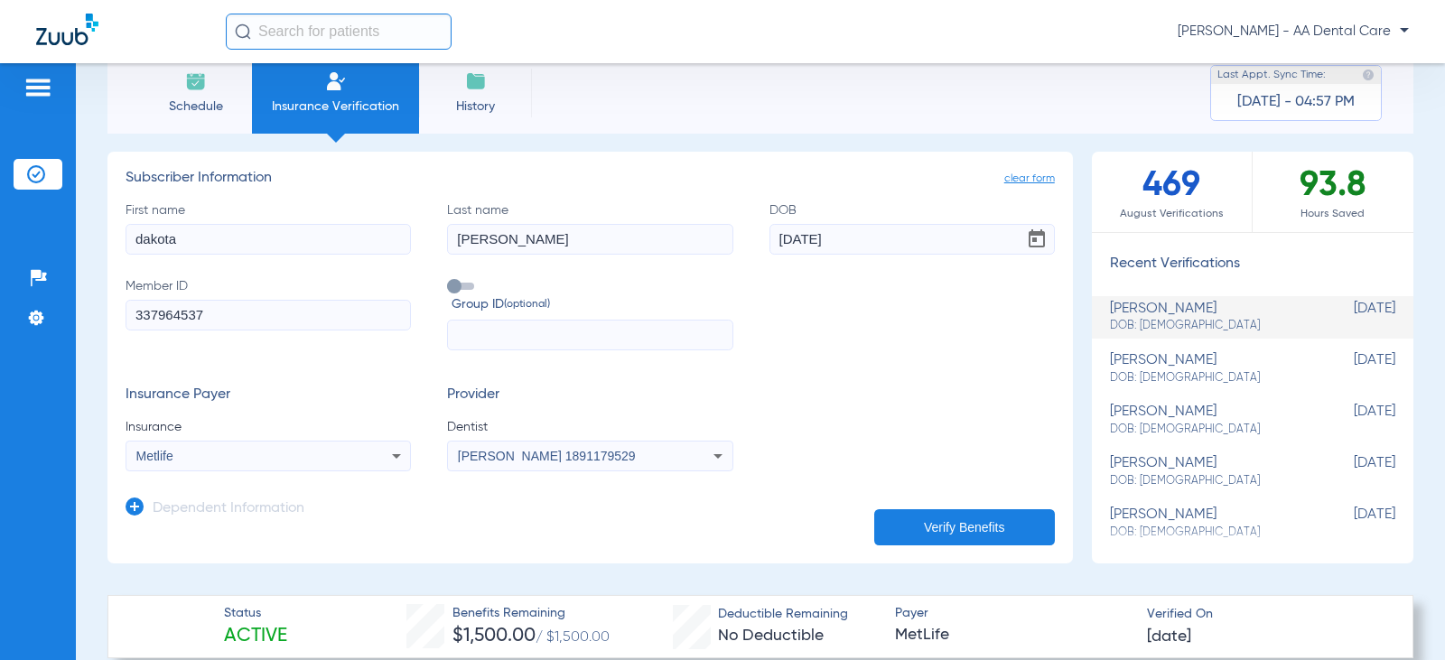
scroll to position [0, 0]
